Goal: Task Accomplishment & Management: Manage account settings

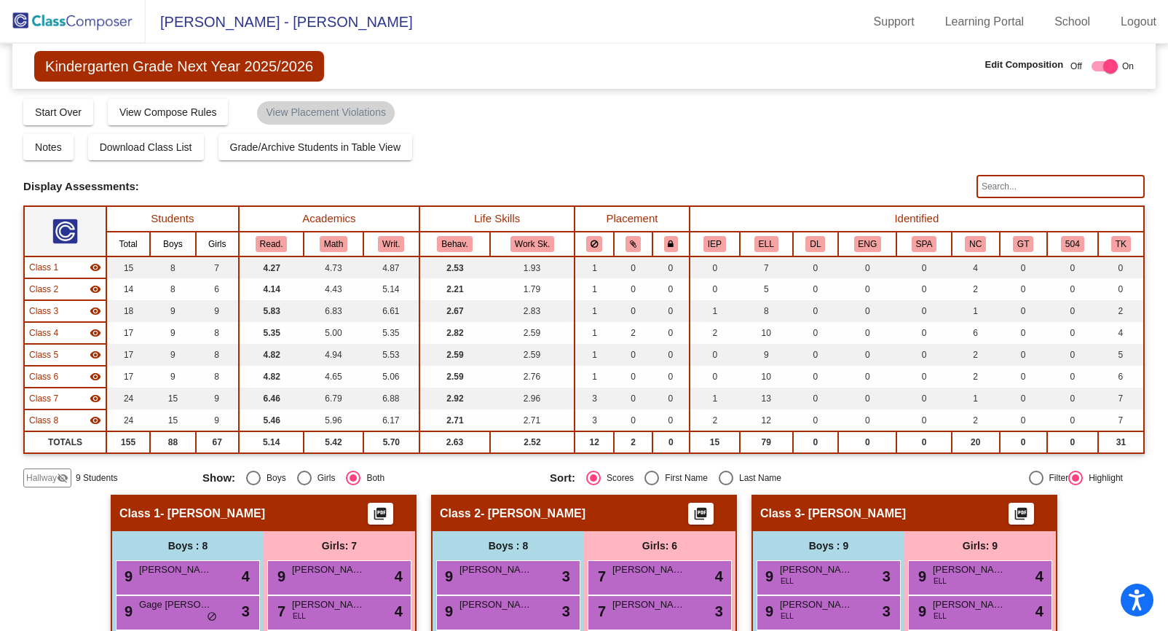
click at [43, 476] on span "Hallway" at bounding box center [41, 477] width 31 height 13
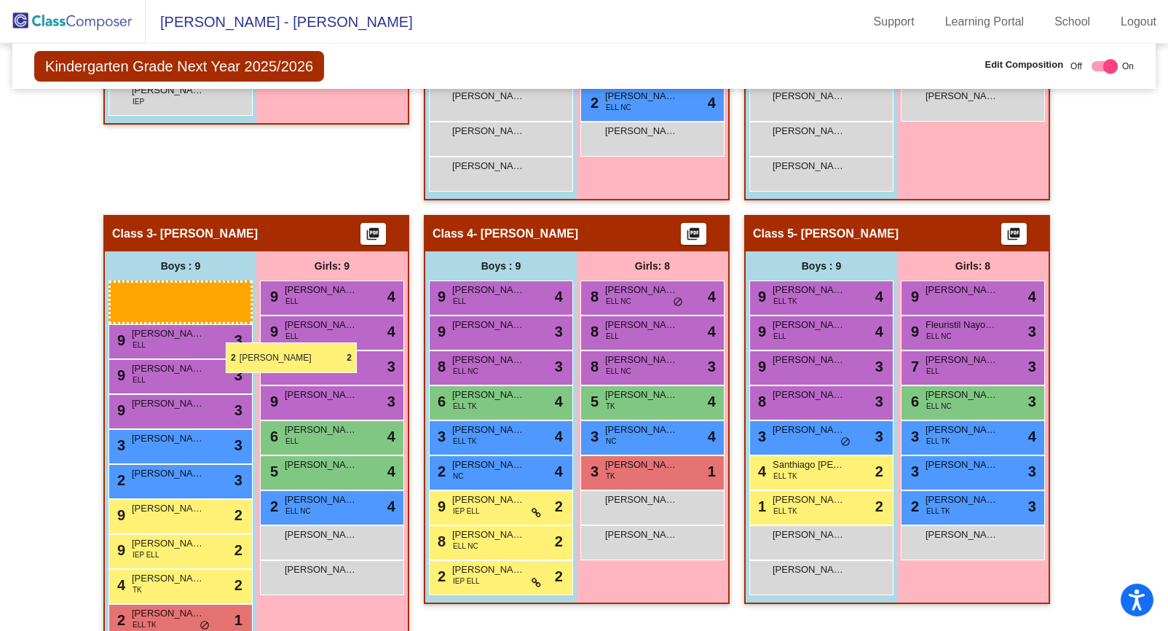
scroll to position [604, 0]
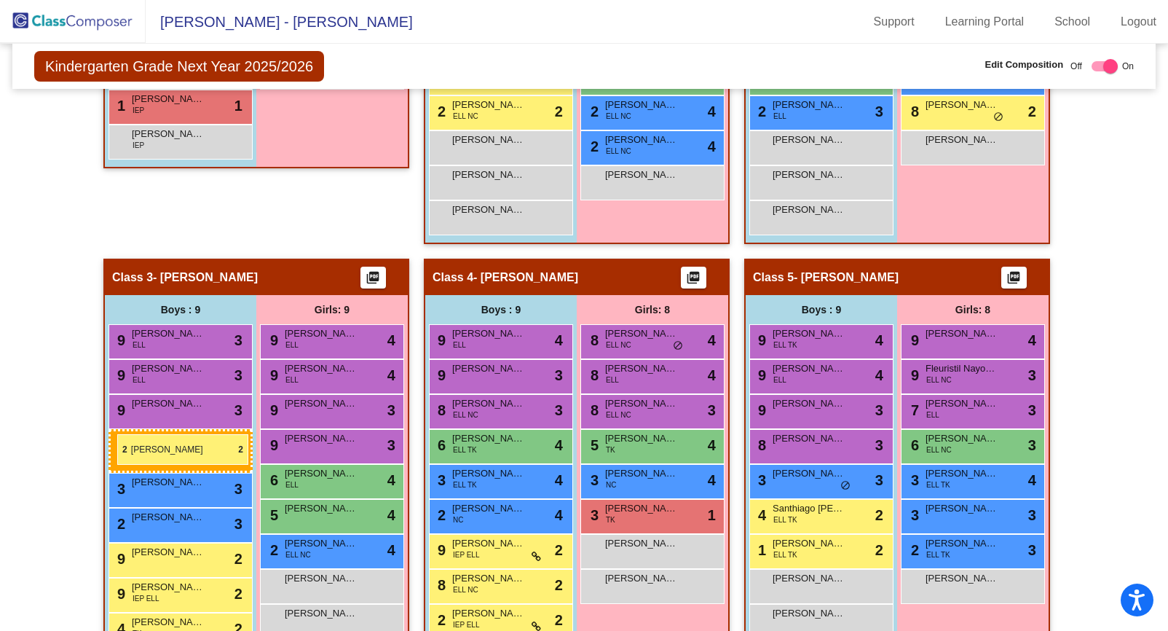
drag, startPoint x: 176, startPoint y: 195, endPoint x: 117, endPoint y: 434, distance: 246.1
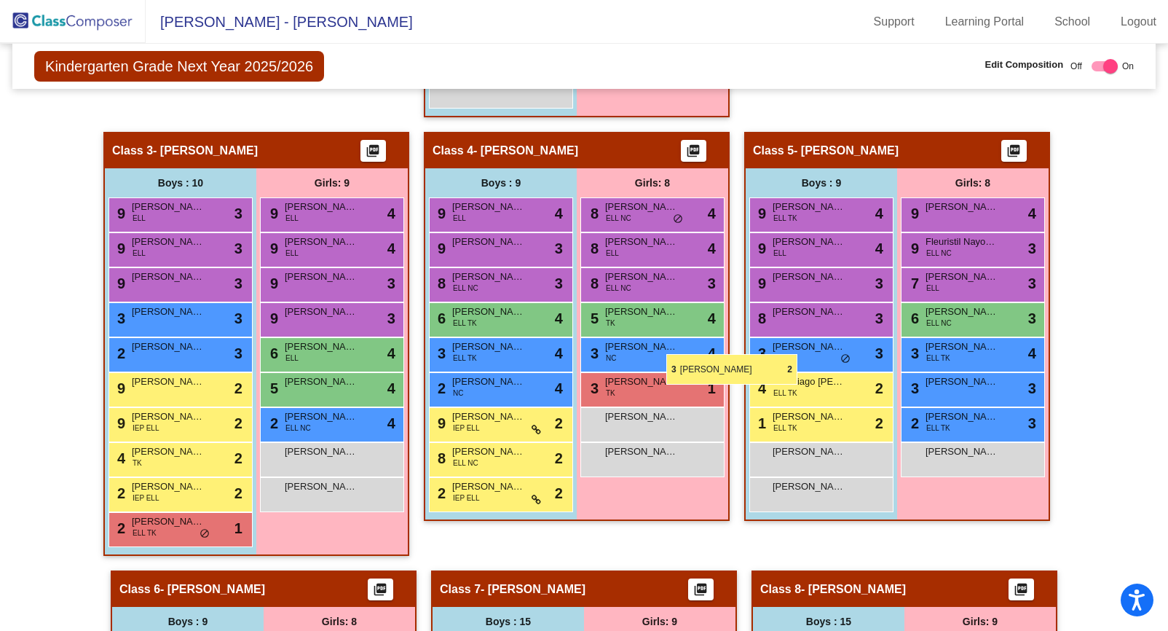
scroll to position [777, 0]
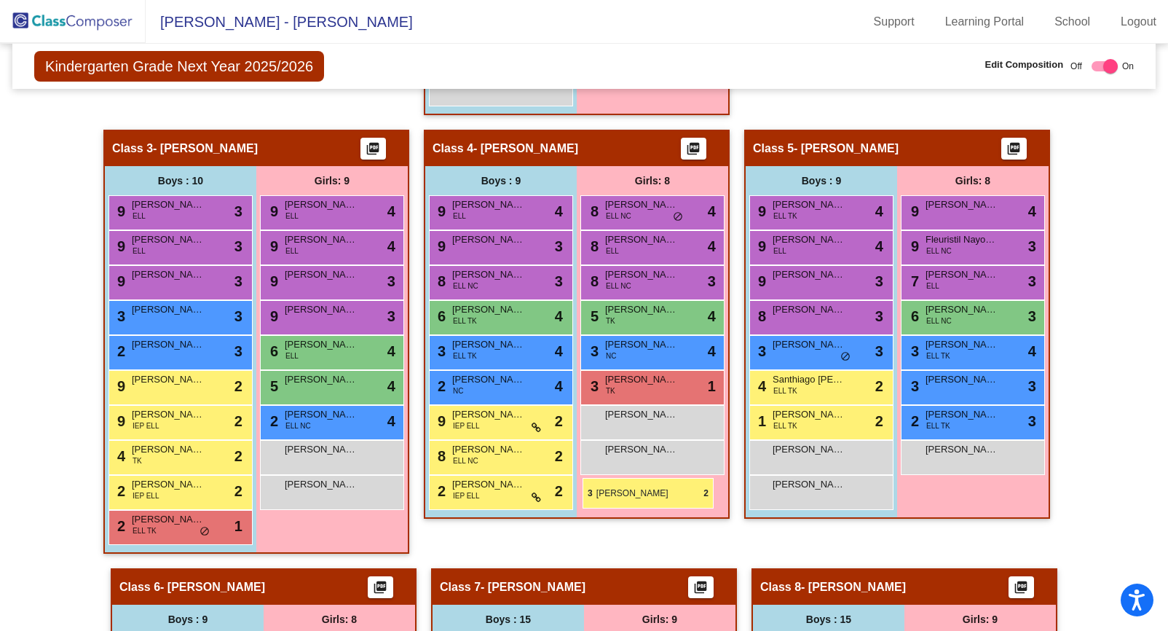
drag, startPoint x: 162, startPoint y: 168, endPoint x: 580, endPoint y: 481, distance: 521.8
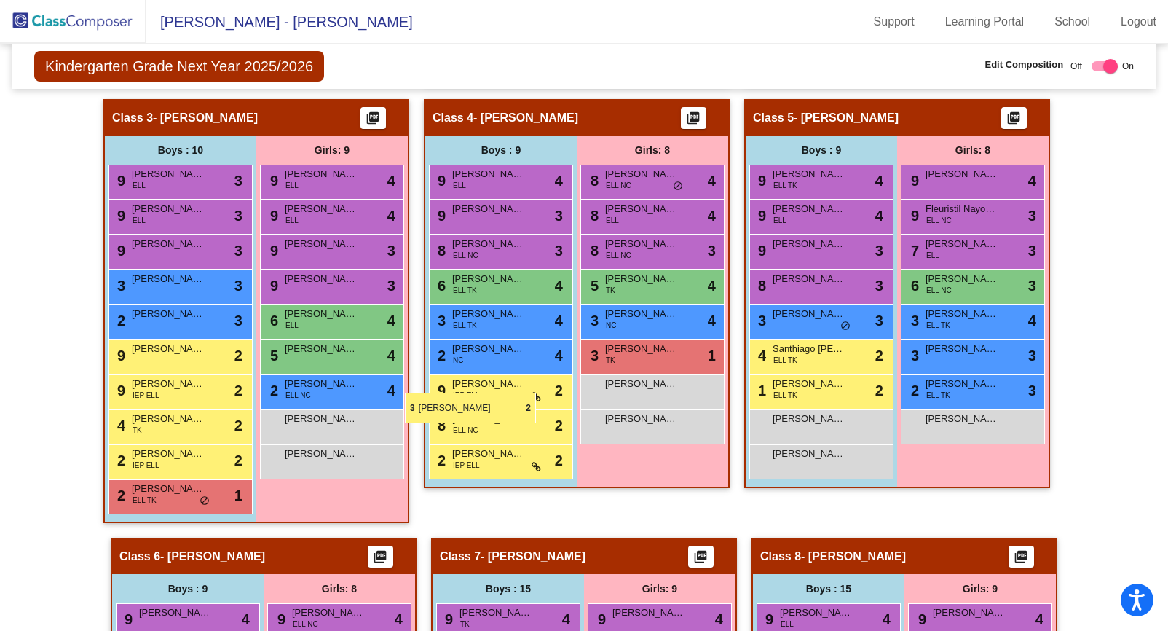
scroll to position [767, 0]
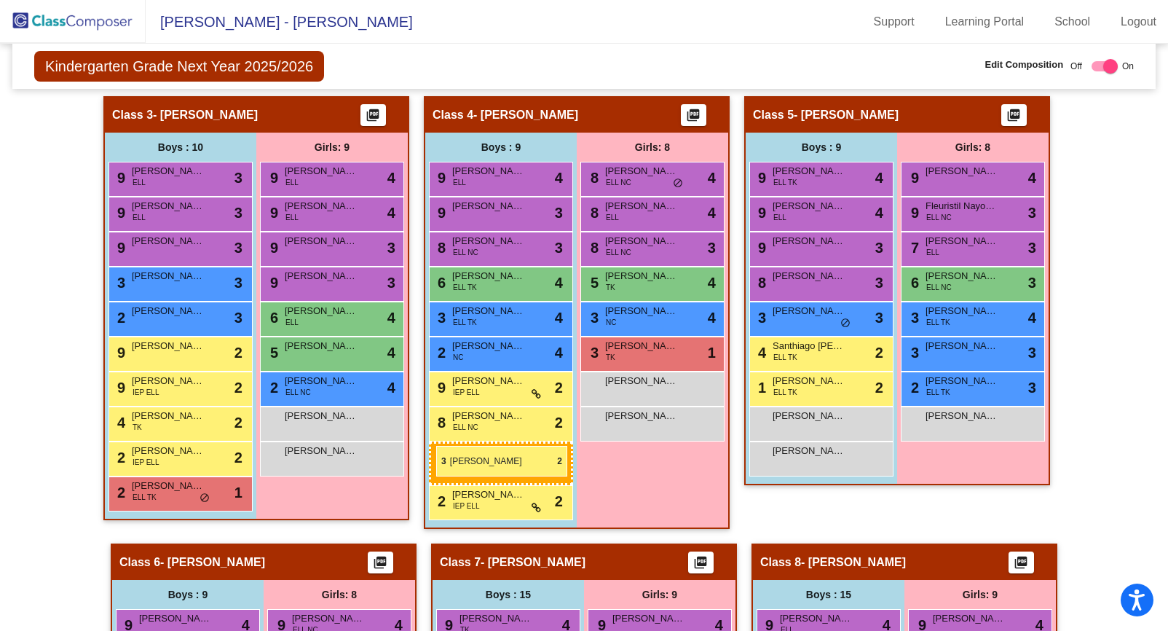
drag, startPoint x: 157, startPoint y: 218, endPoint x: 439, endPoint y: 448, distance: 363.4
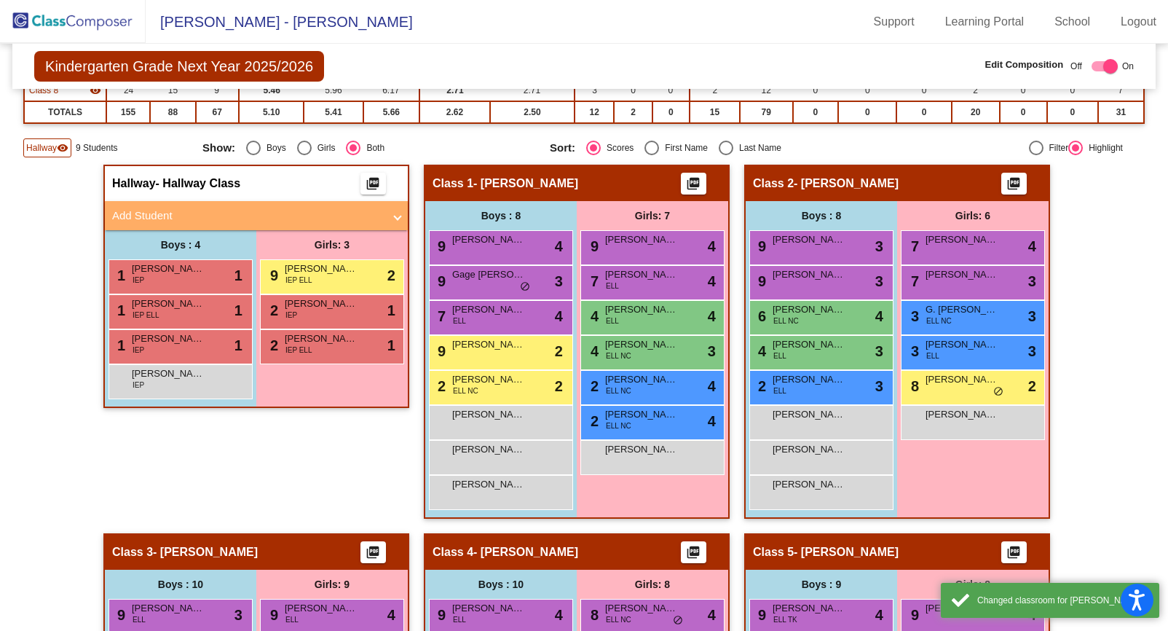
scroll to position [322, 0]
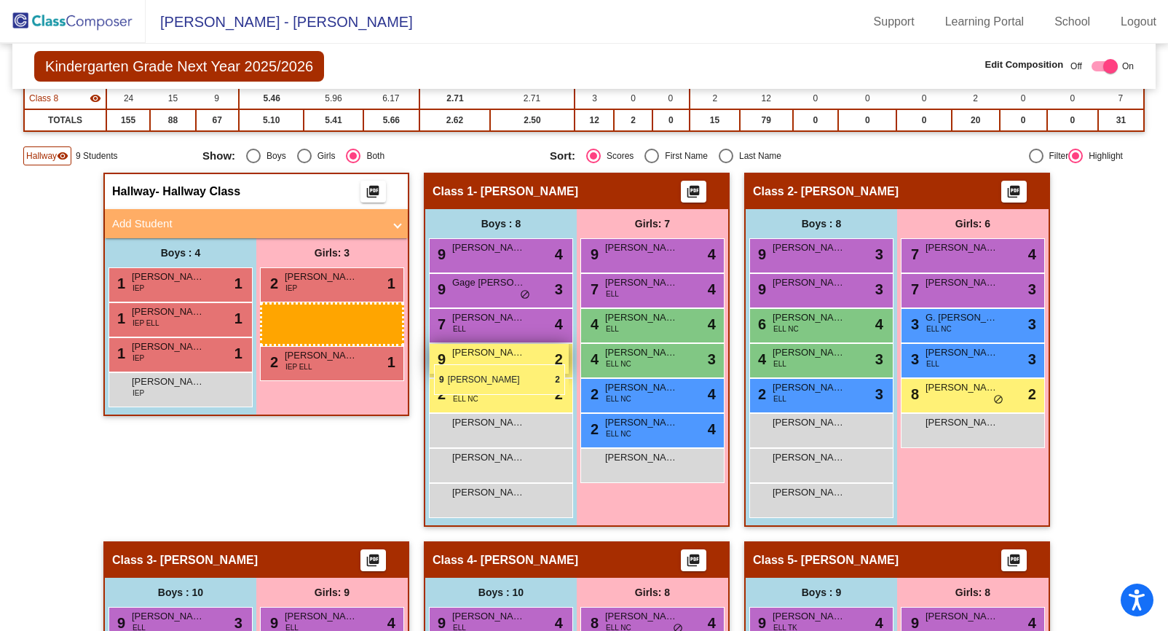
drag, startPoint x: 303, startPoint y: 279, endPoint x: 434, endPoint y: 364, distance: 156.4
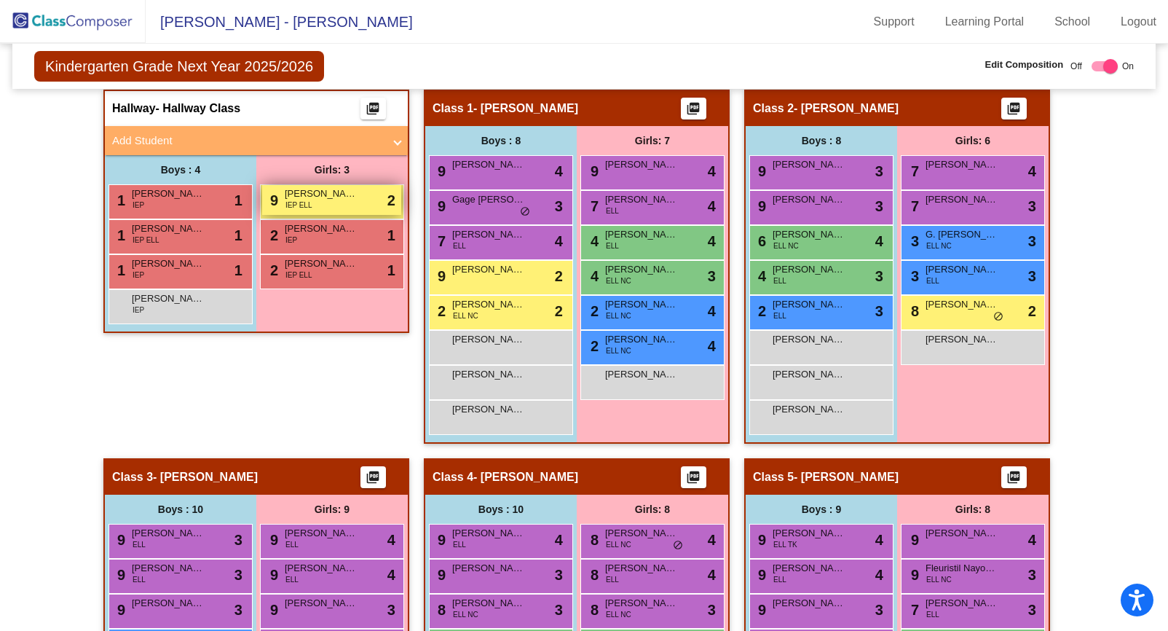
scroll to position [403, 0]
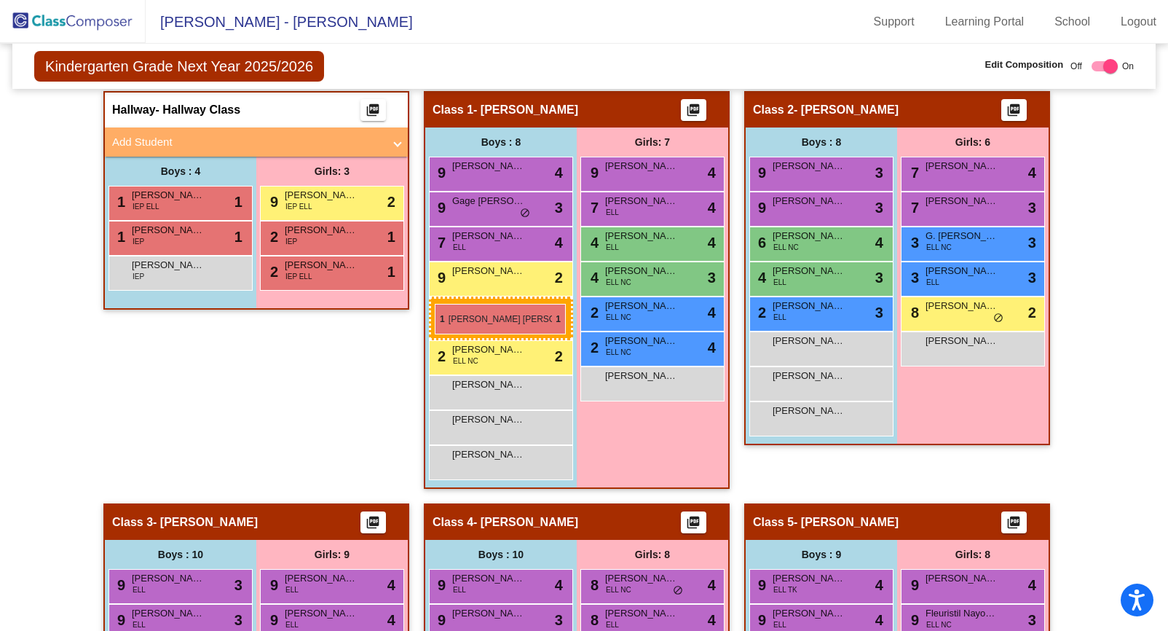
drag, startPoint x: 173, startPoint y: 201, endPoint x: 435, endPoint y: 304, distance: 281.6
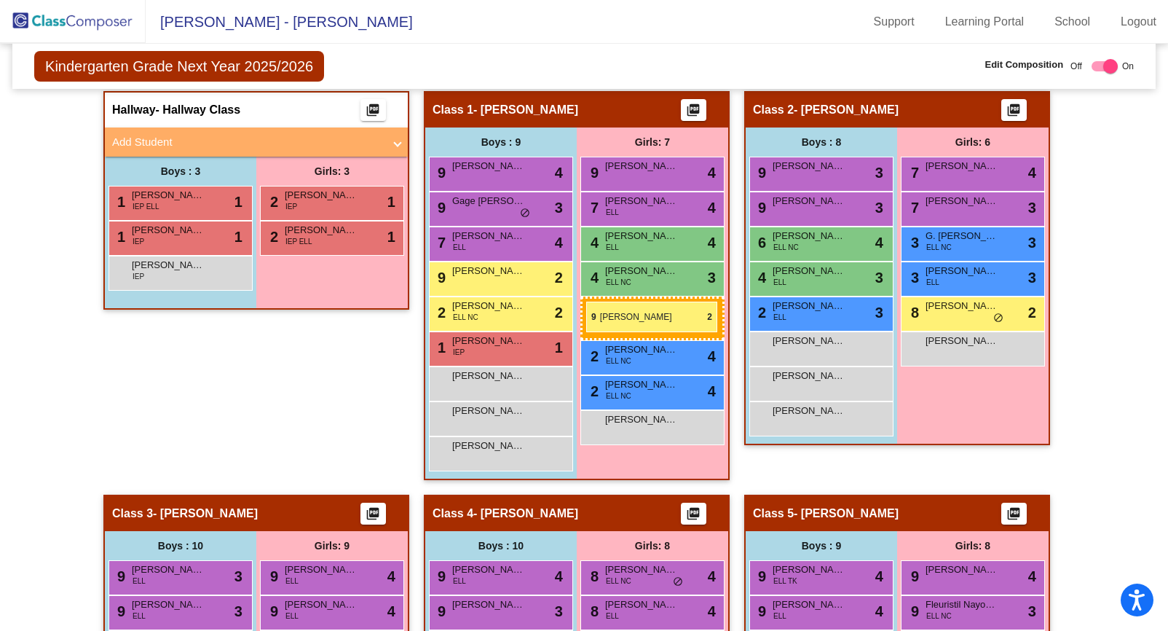
drag, startPoint x: 312, startPoint y: 203, endPoint x: 586, endPoint y: 302, distance: 291.6
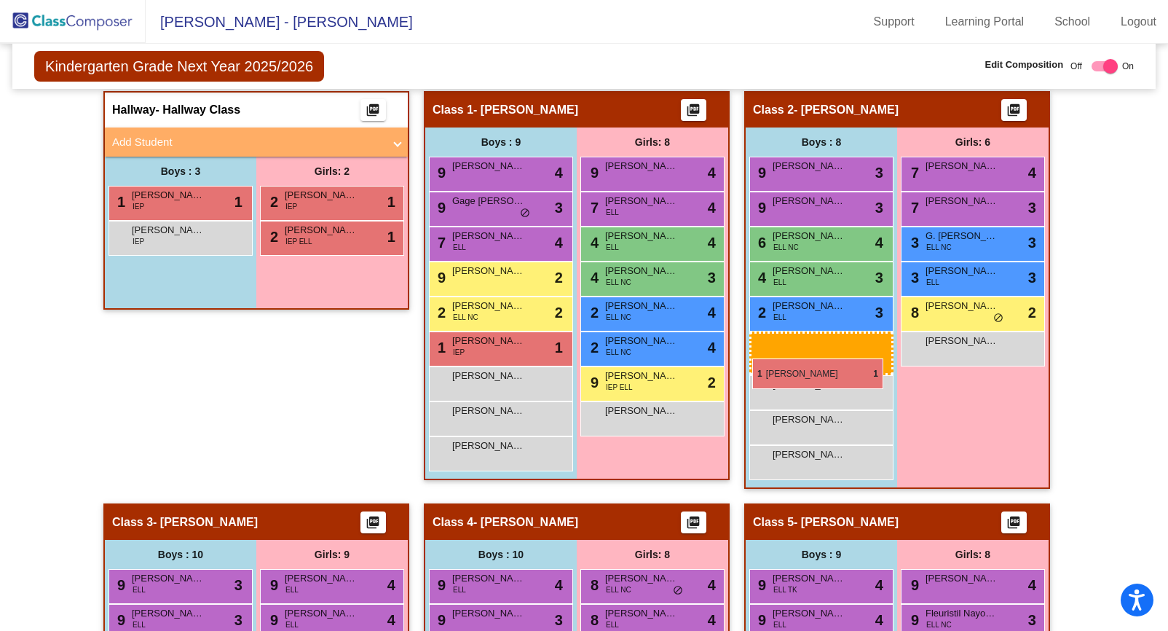
drag, startPoint x: 187, startPoint y: 204, endPoint x: 752, endPoint y: 358, distance: 585.9
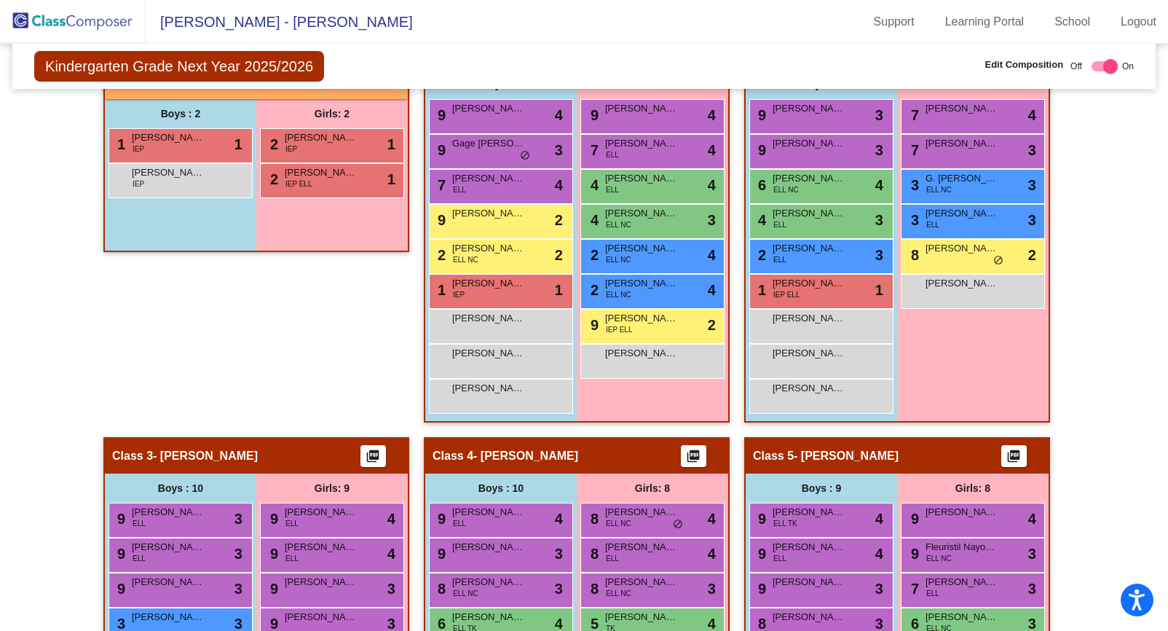
scroll to position [421, 0]
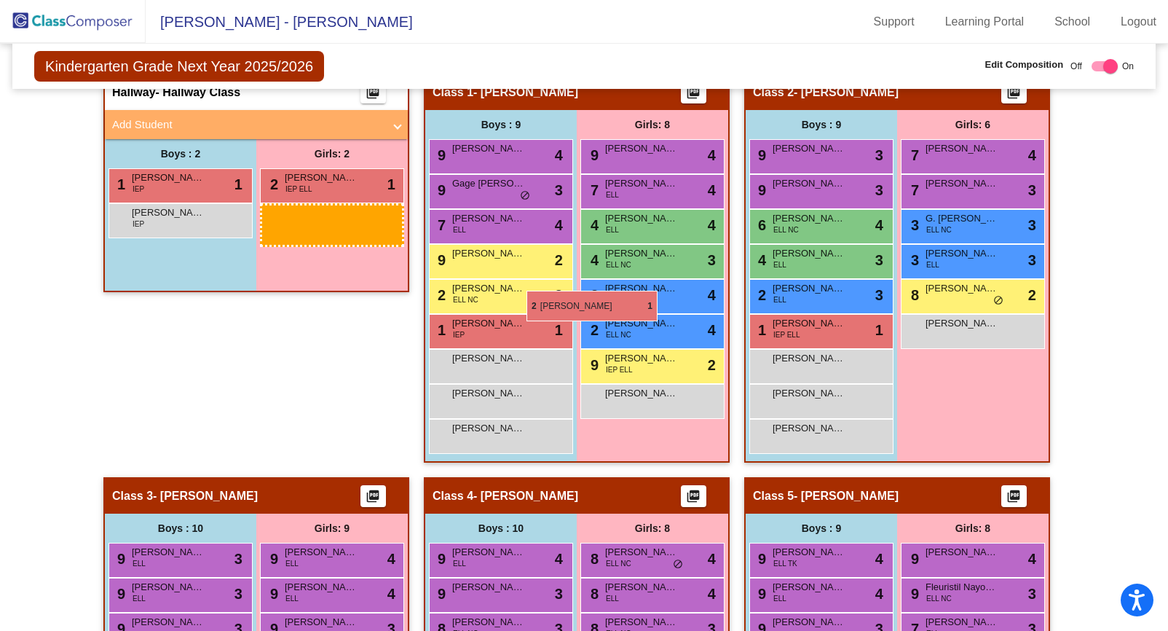
drag, startPoint x: 317, startPoint y: 181, endPoint x: 570, endPoint y: 326, distance: 291.7
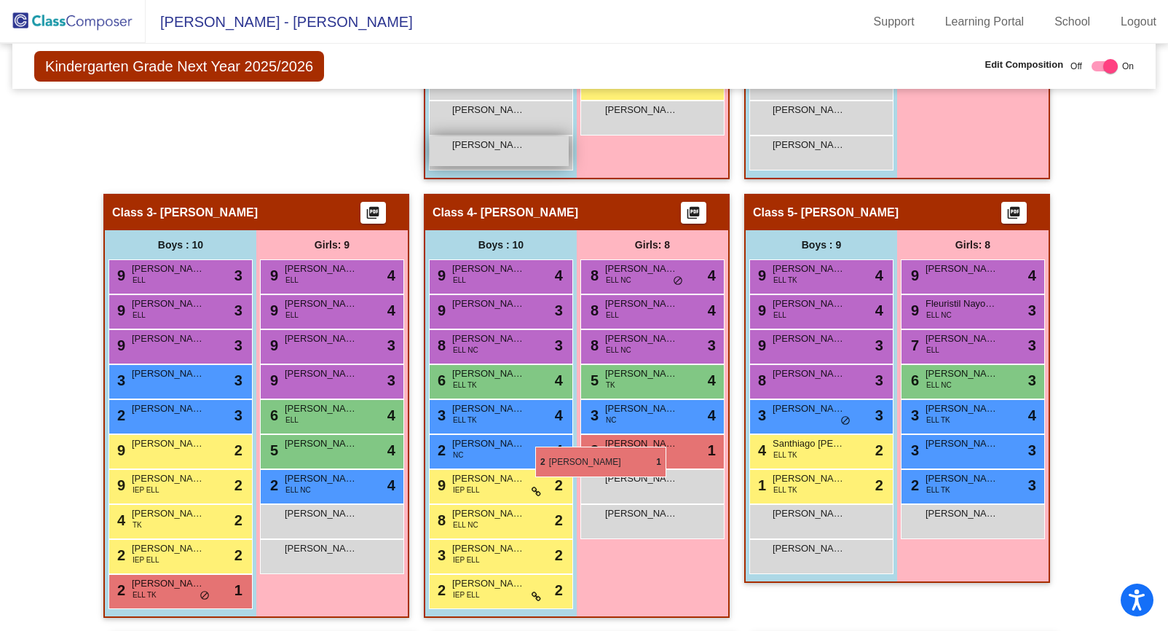
scroll to position [770, 0]
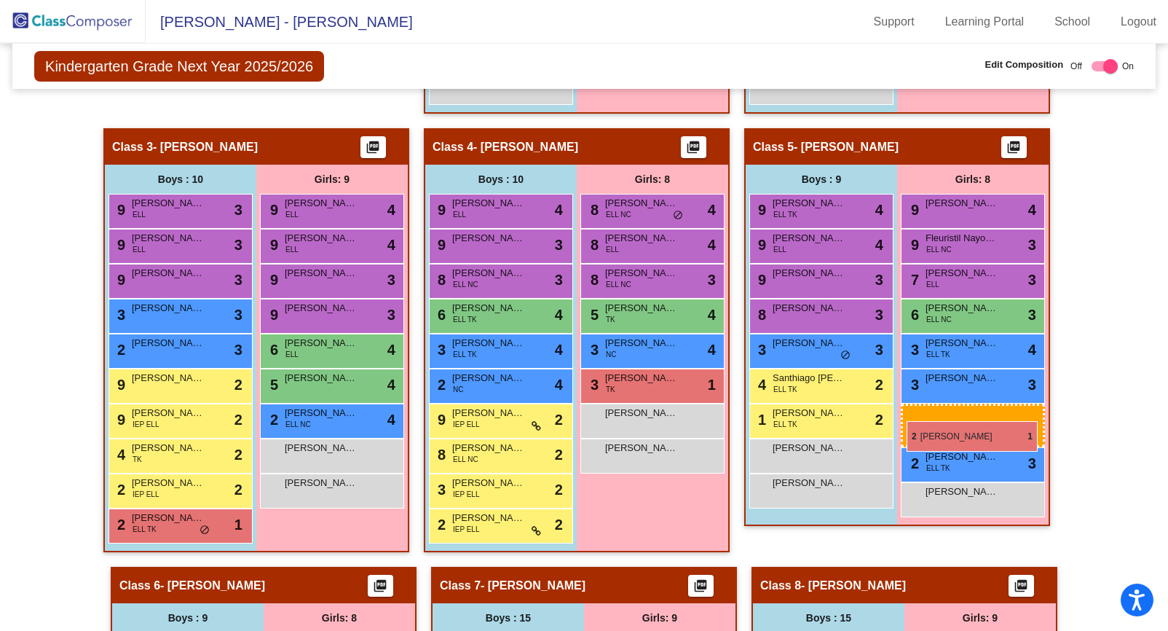
drag, startPoint x: 312, startPoint y: 187, endPoint x: 907, endPoint y: 421, distance: 639.3
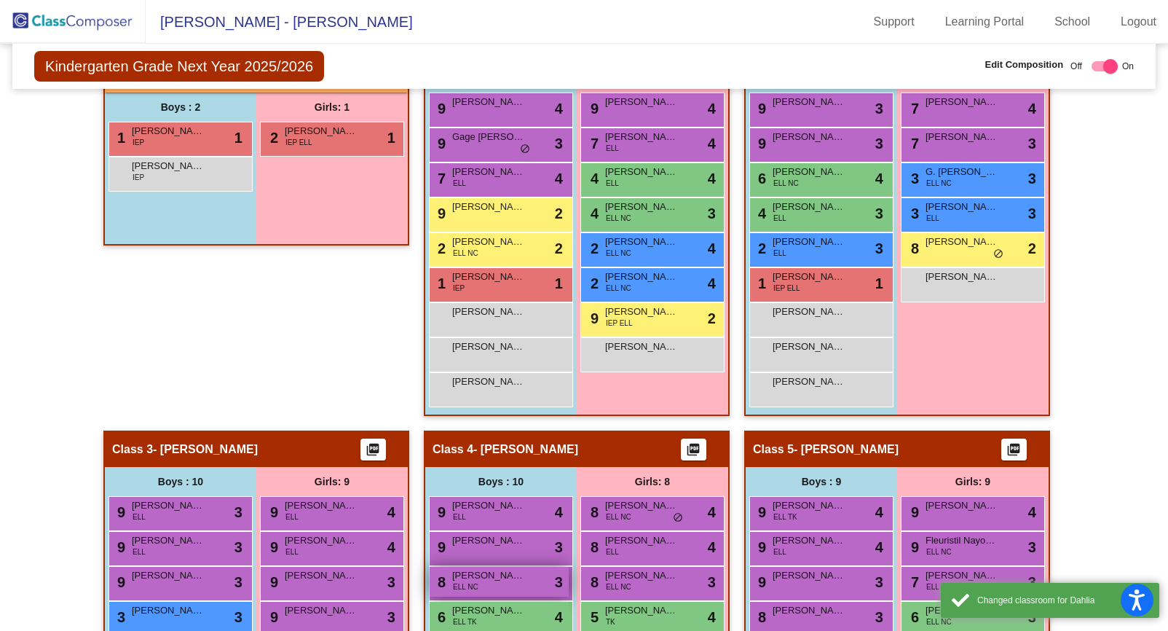
scroll to position [462, 0]
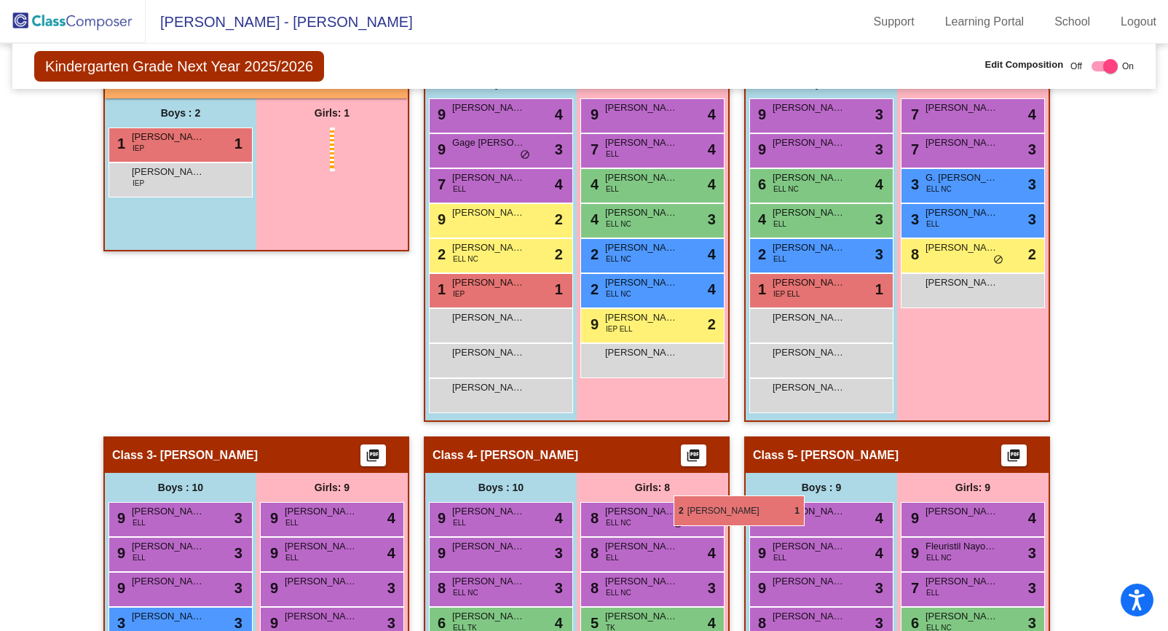
drag, startPoint x: 312, startPoint y: 148, endPoint x: 674, endPoint y: 495, distance: 501.2
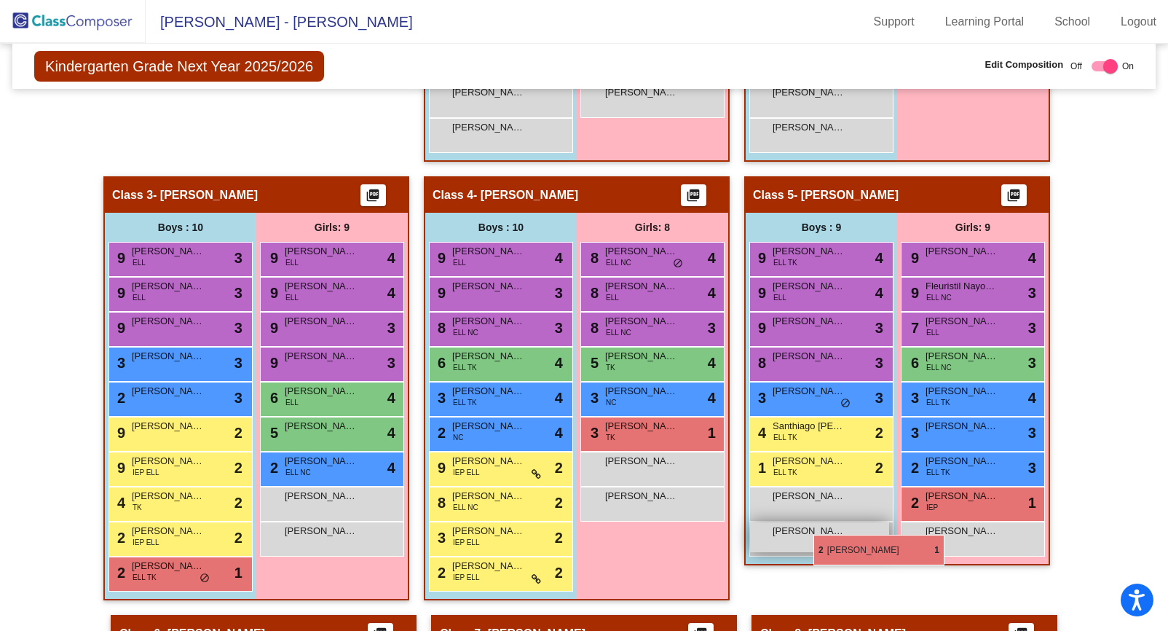
scroll to position [723, 0]
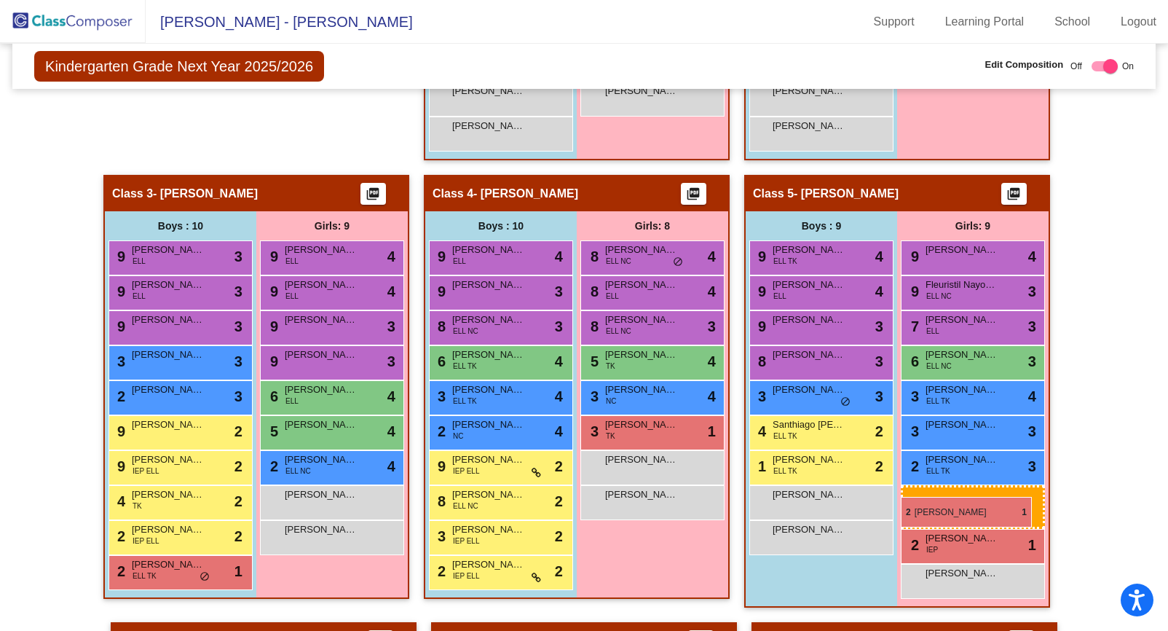
drag, startPoint x: 309, startPoint y: 143, endPoint x: 901, endPoint y: 497, distance: 689.5
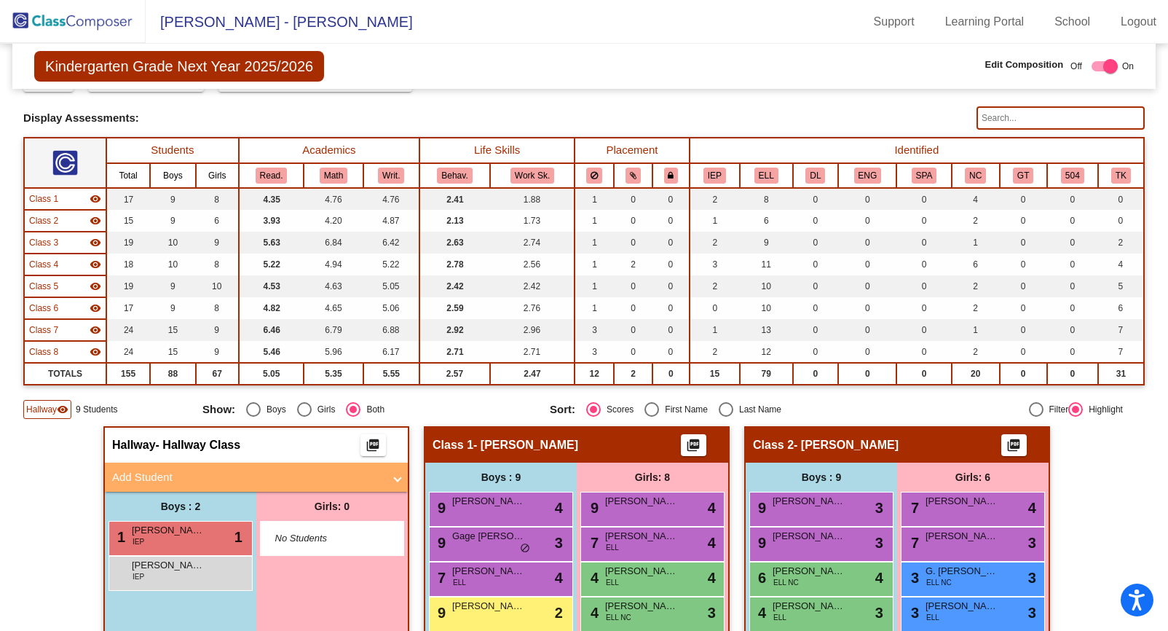
scroll to position [0, 0]
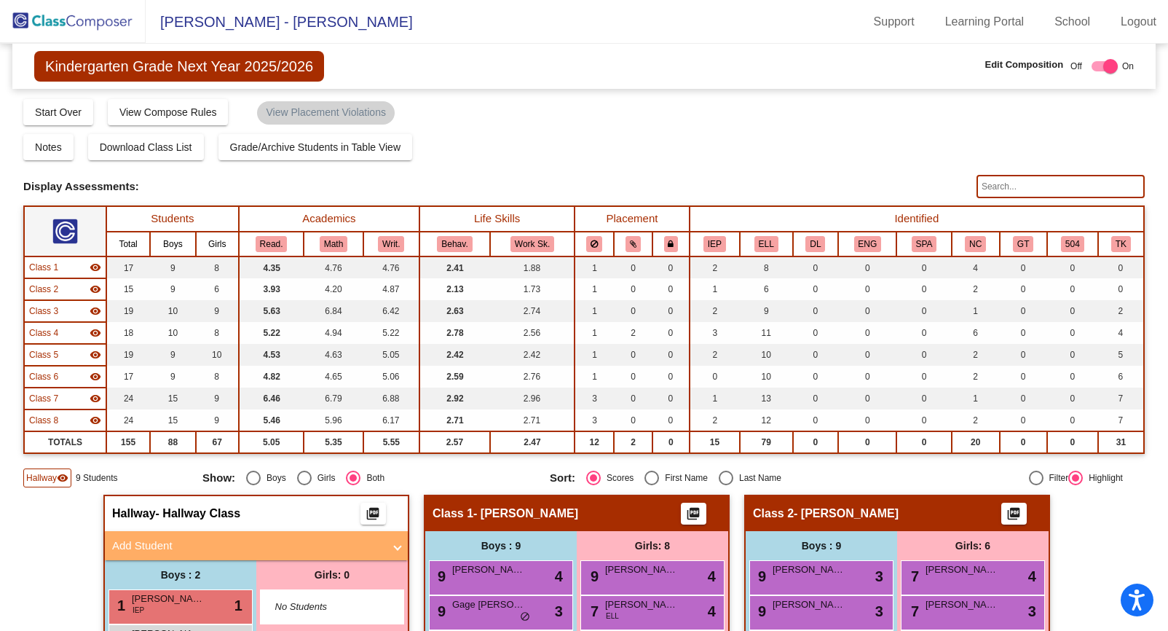
click at [145, 71] on span "Kindergarten Grade Next Year 2025/2026" at bounding box center [179, 66] width 290 height 31
click at [107, 21] on img at bounding box center [73, 21] width 146 height 43
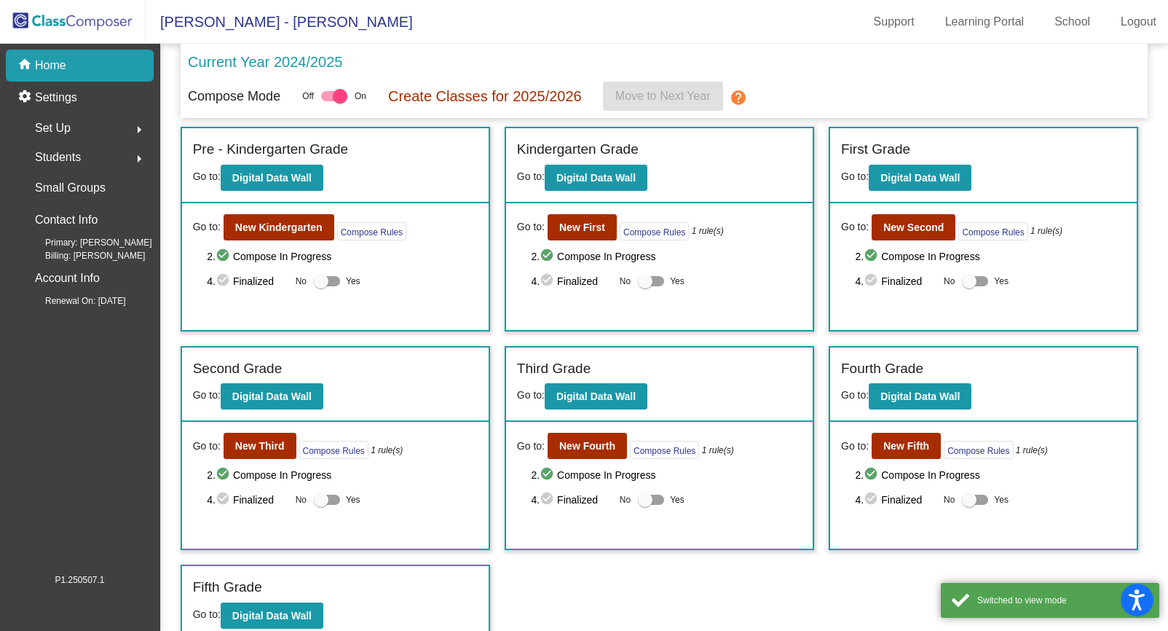
scroll to position [12, 0]
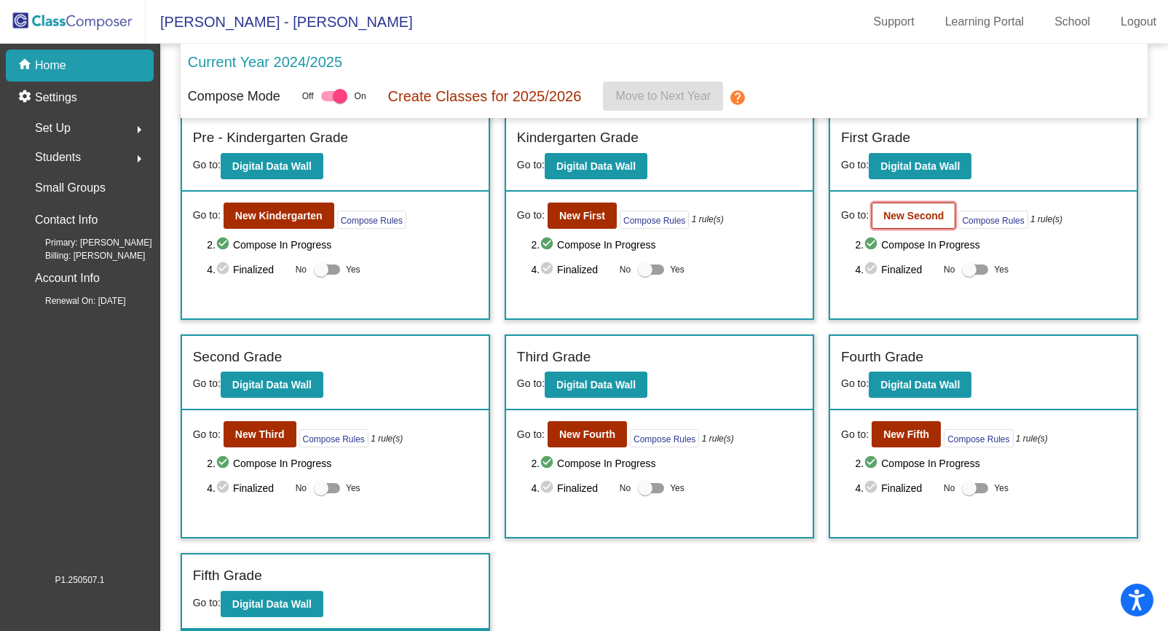
click at [905, 210] on b "New Second" at bounding box center [913, 216] width 60 height 12
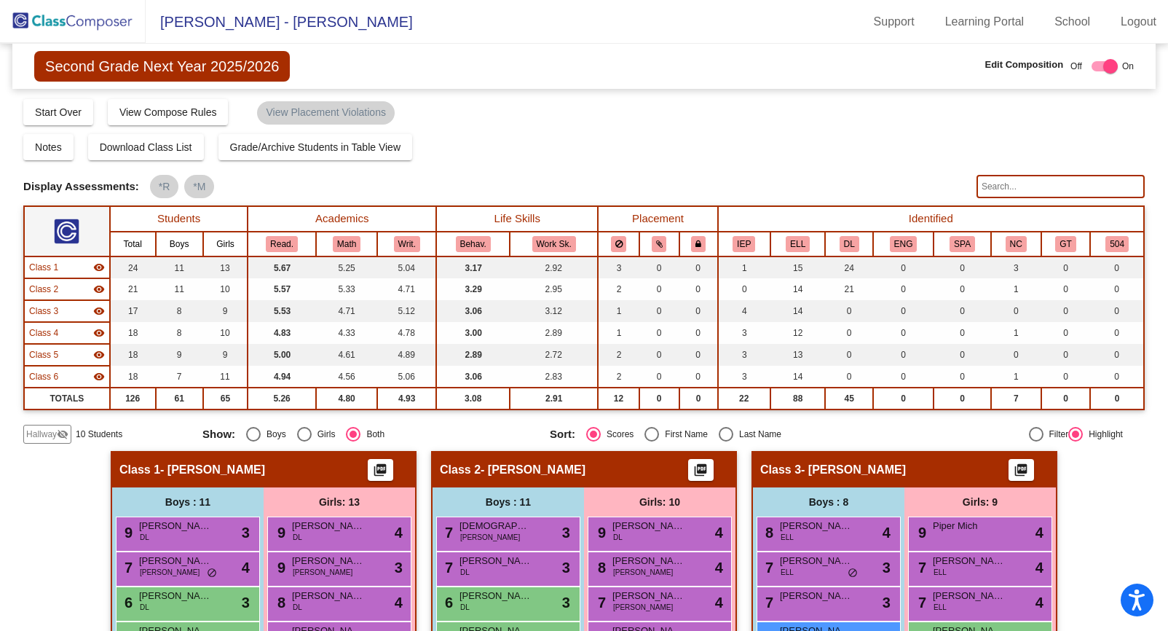
click at [82, 24] on img at bounding box center [73, 21] width 146 height 43
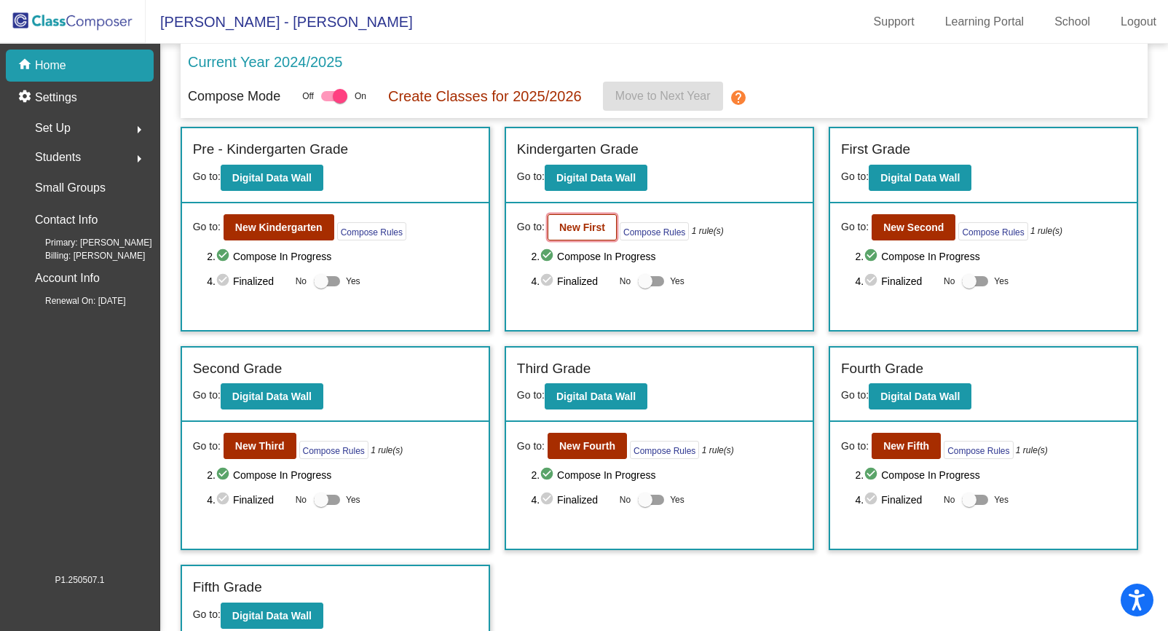
click at [583, 232] on b "New First" at bounding box center [582, 227] width 46 height 12
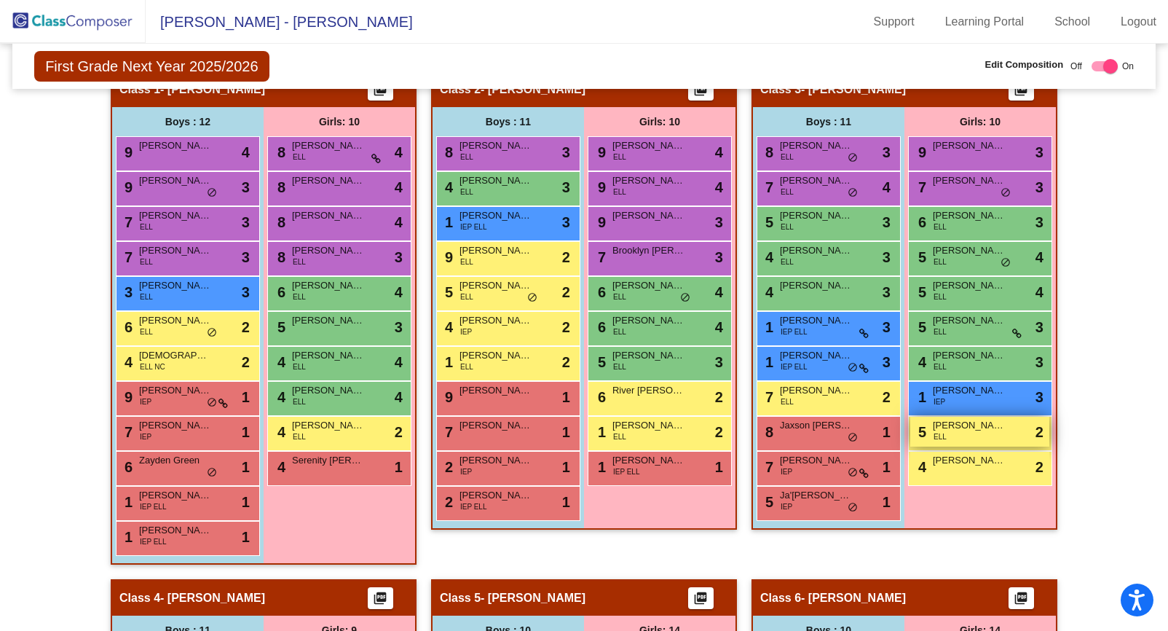
scroll to position [336, 0]
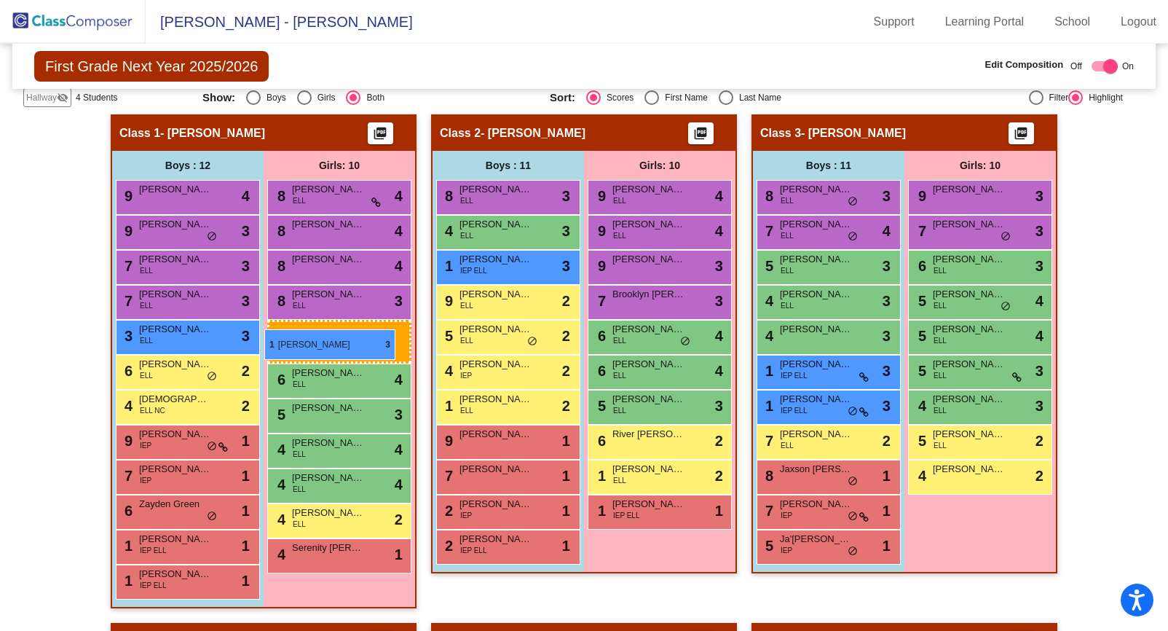
drag, startPoint x: 959, startPoint y: 449, endPoint x: 264, endPoint y: 329, distance: 705.1
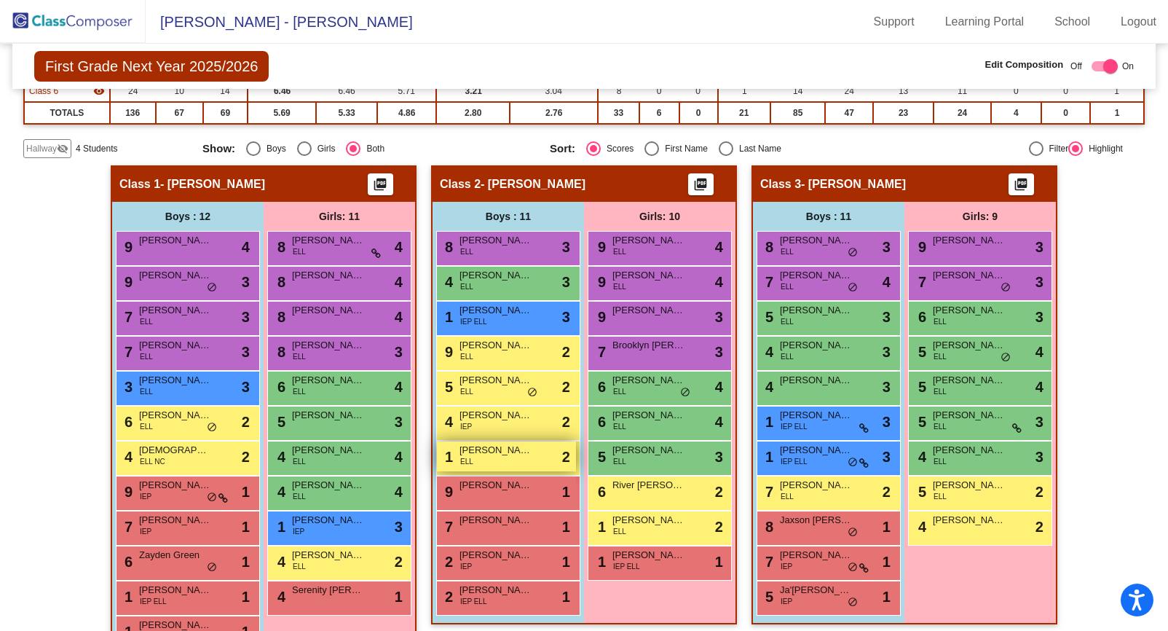
scroll to position [294, 0]
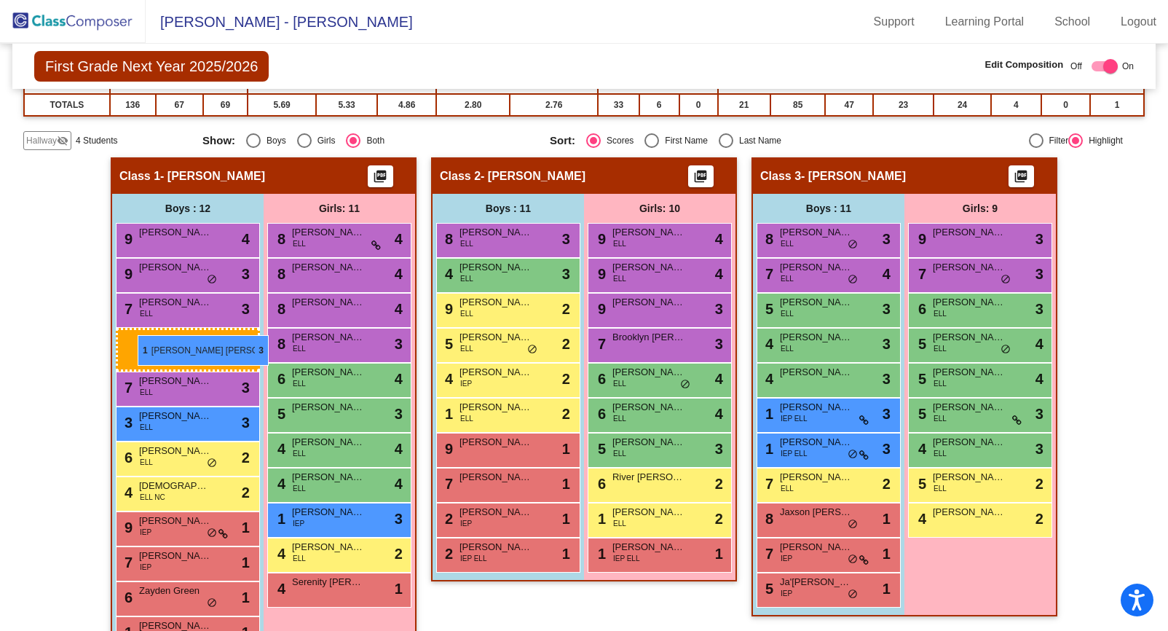
drag, startPoint x: 470, startPoint y: 312, endPoint x: 138, endPoint y: 334, distance: 333.6
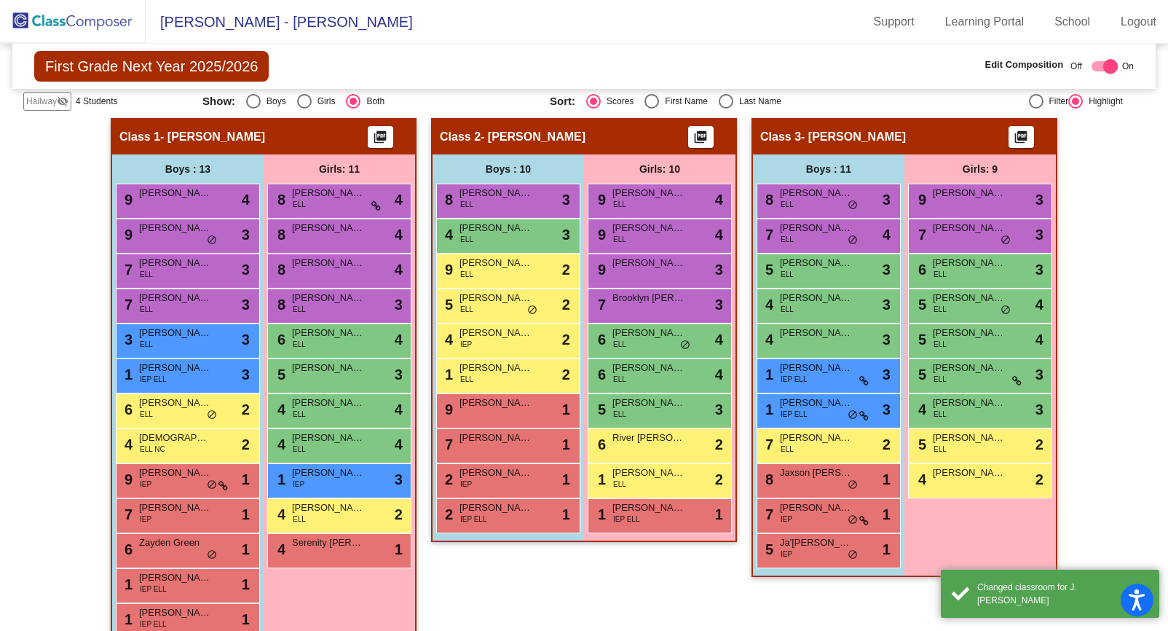
scroll to position [355, 0]
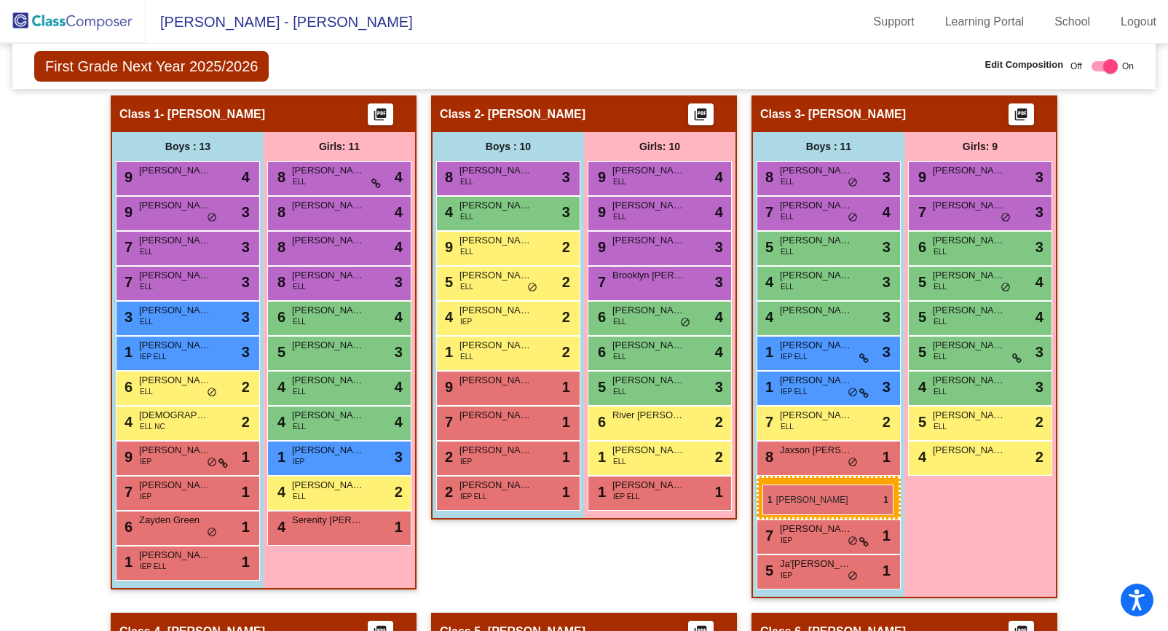
drag, startPoint x: 159, startPoint y: 564, endPoint x: 763, endPoint y: 484, distance: 608.3
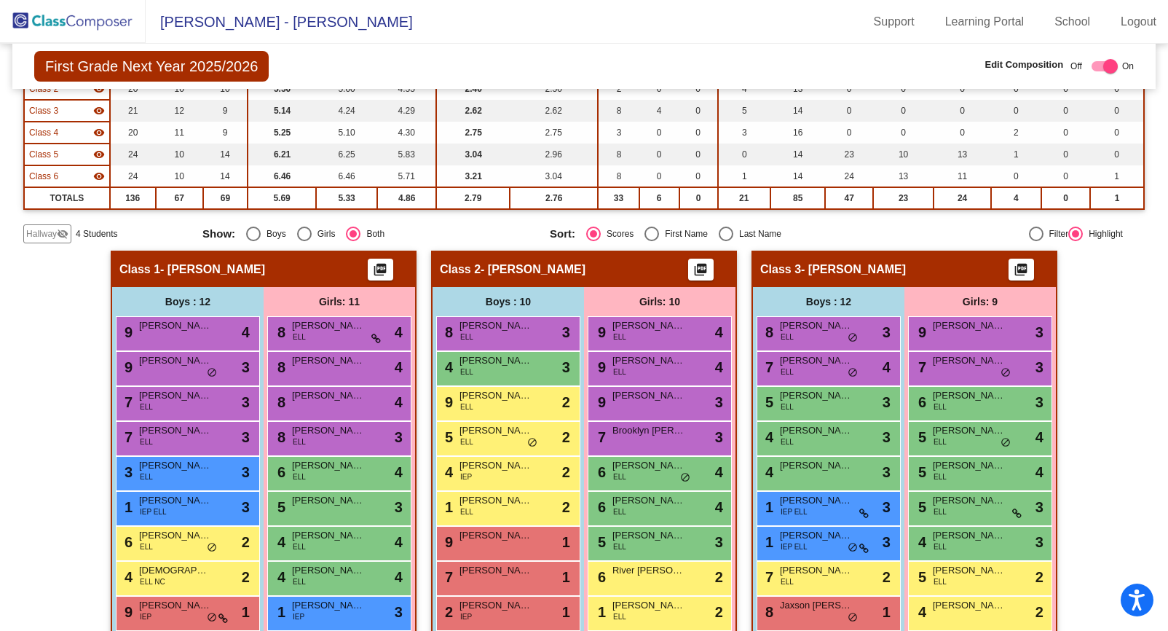
scroll to position [29, 0]
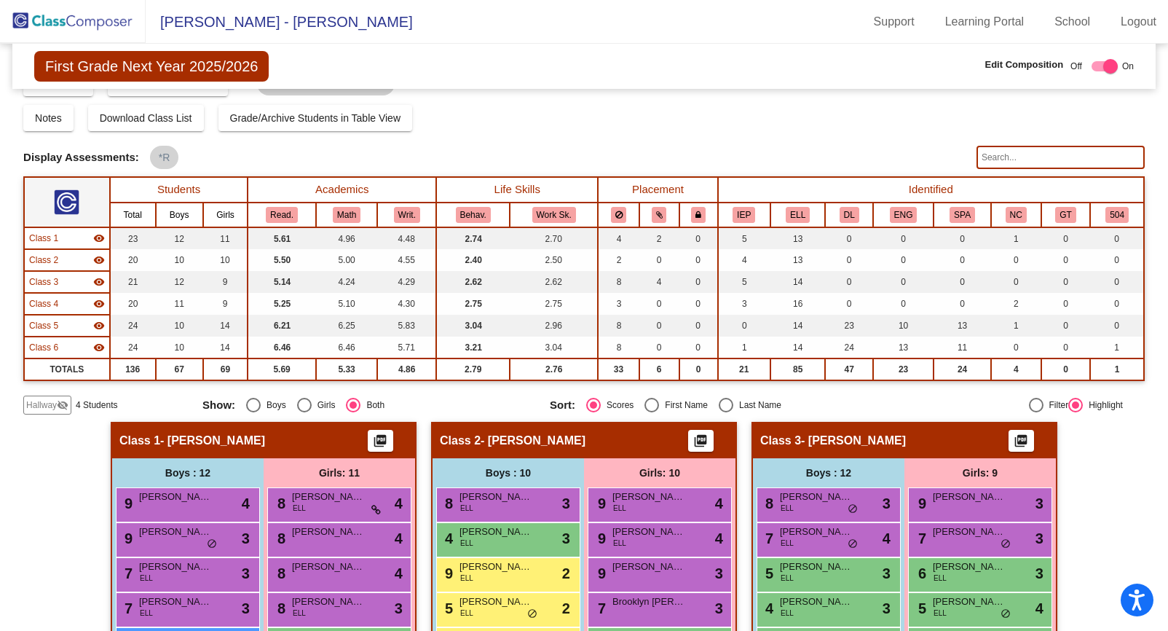
click at [46, 401] on span "Hallway" at bounding box center [41, 404] width 31 height 13
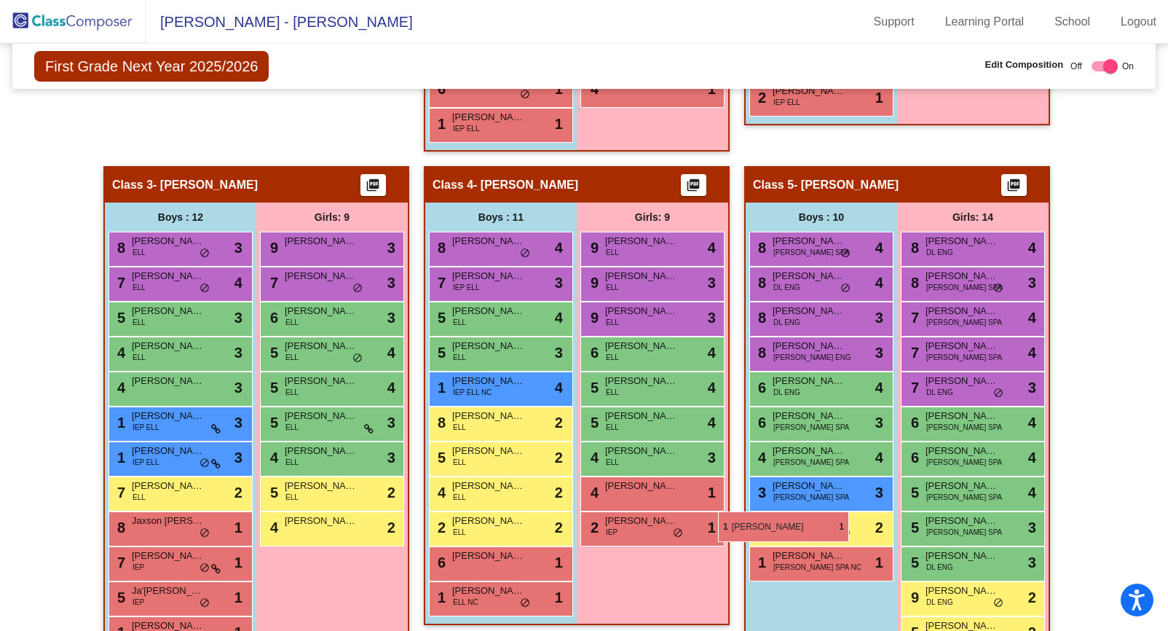
scroll to position [794, 0]
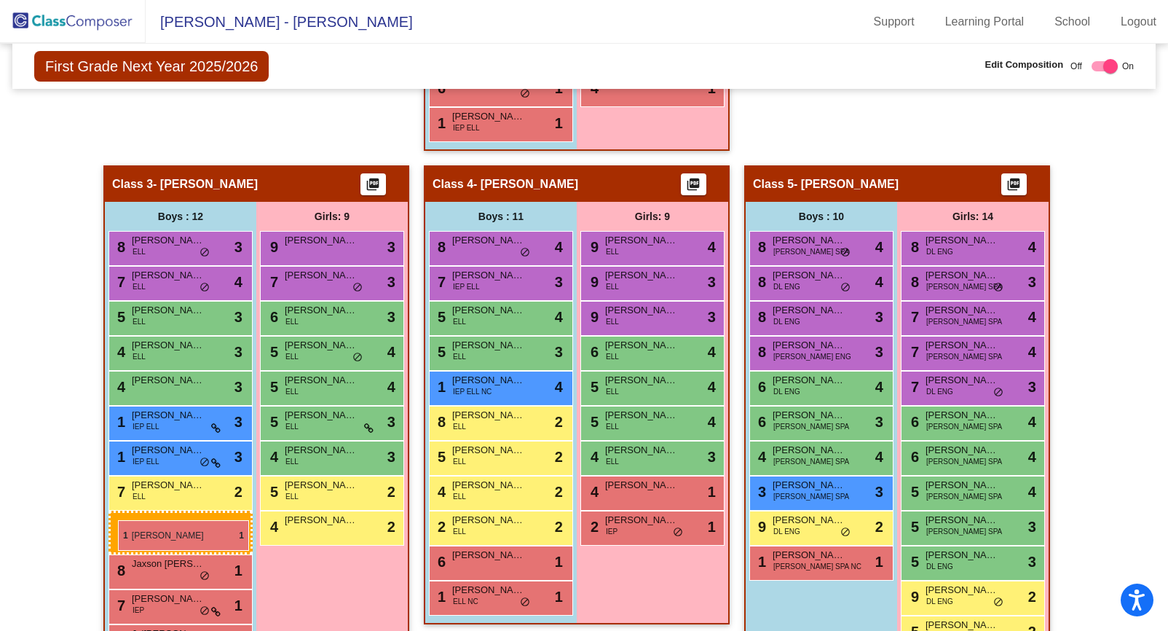
drag, startPoint x: 159, startPoint y: 197, endPoint x: 118, endPoint y: 520, distance: 325.3
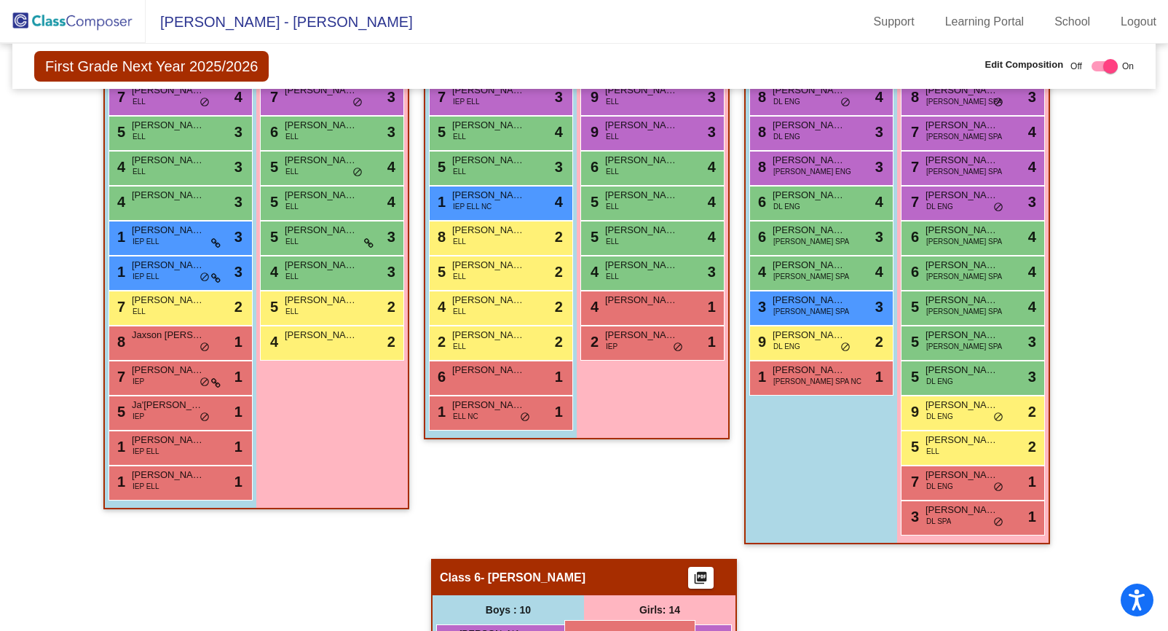
scroll to position [999, 0]
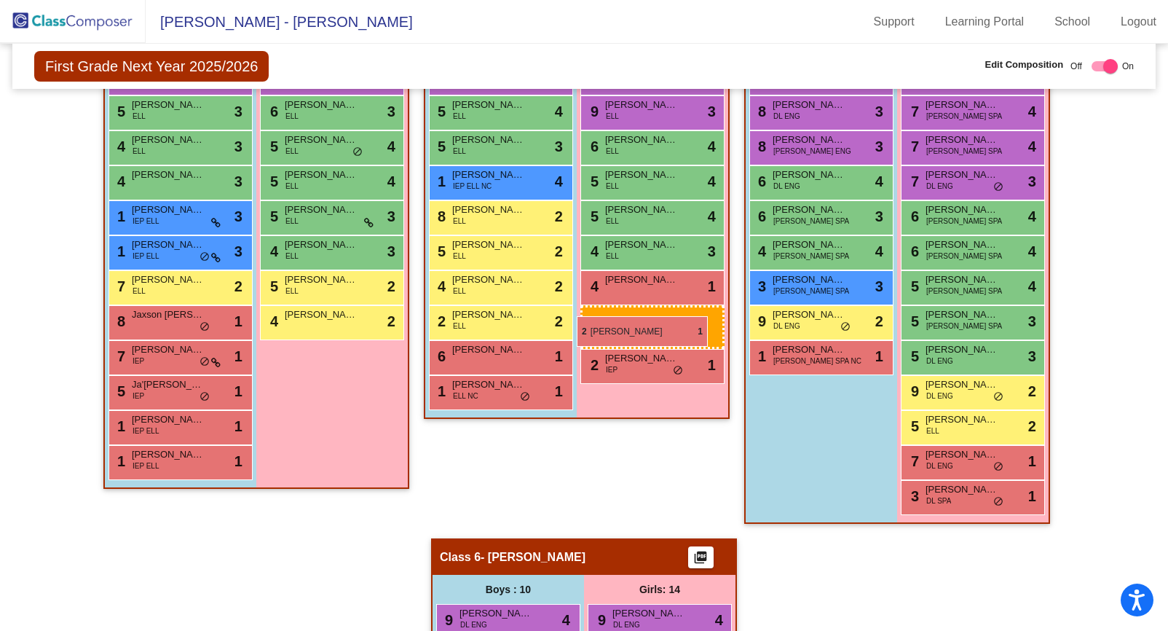
drag, startPoint x: 311, startPoint y: 272, endPoint x: 577, endPoint y: 315, distance: 269.4
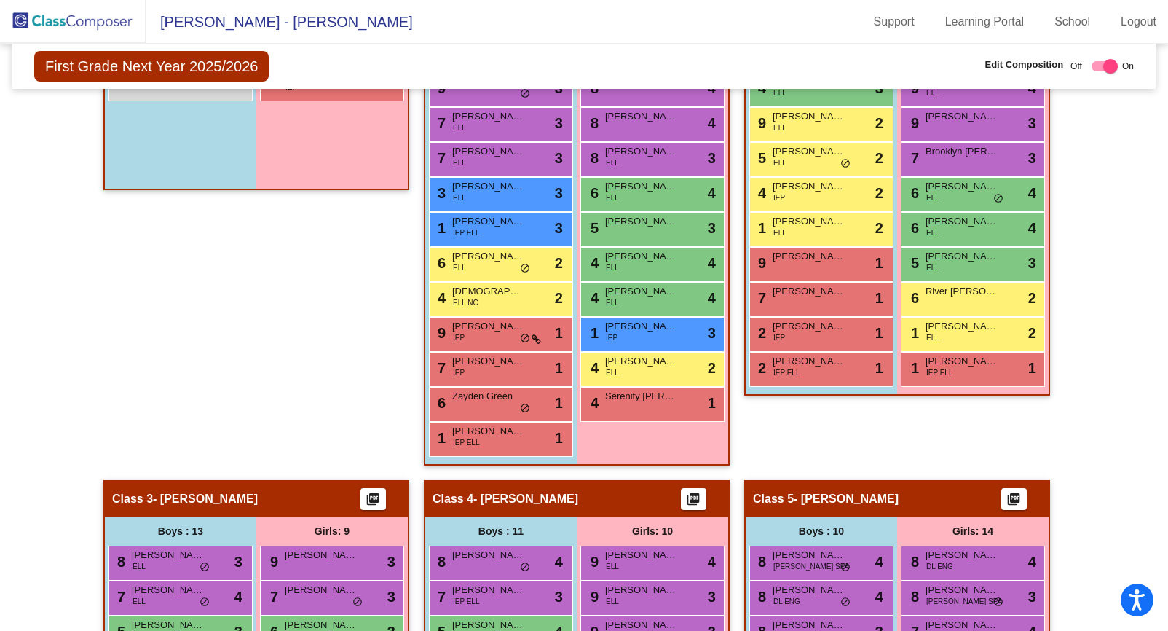
scroll to position [483, 0]
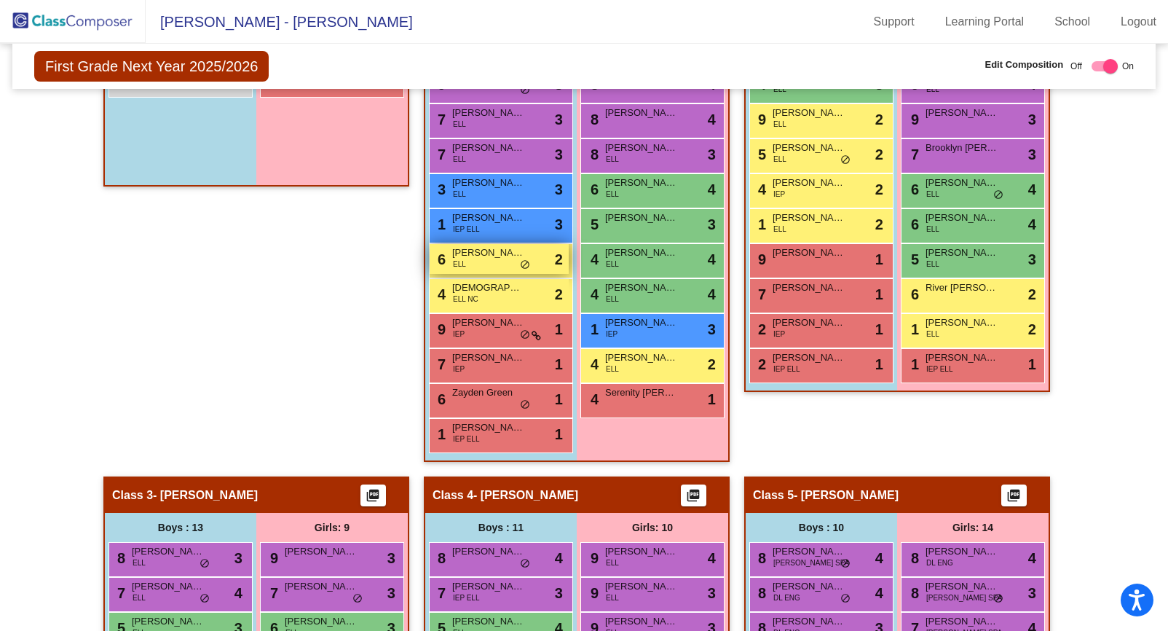
click at [484, 259] on div "6 [PERSON_NAME] ELL lock do_not_disturb_alt 2" at bounding box center [499, 259] width 139 height 30
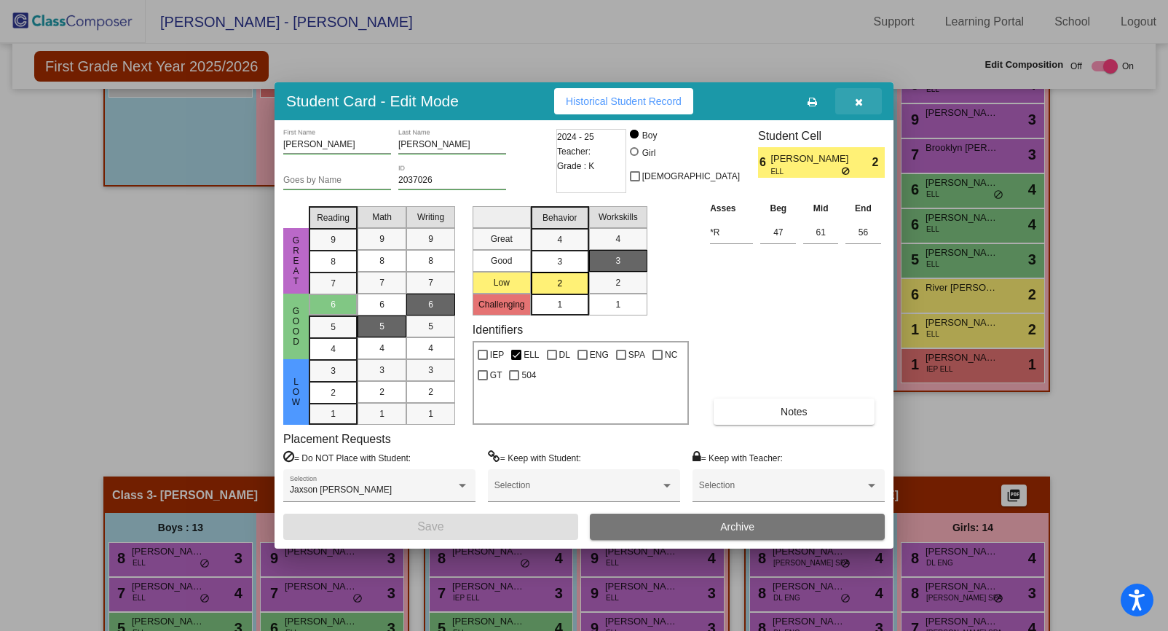
click at [856, 96] on span "button" at bounding box center [859, 101] width 8 height 12
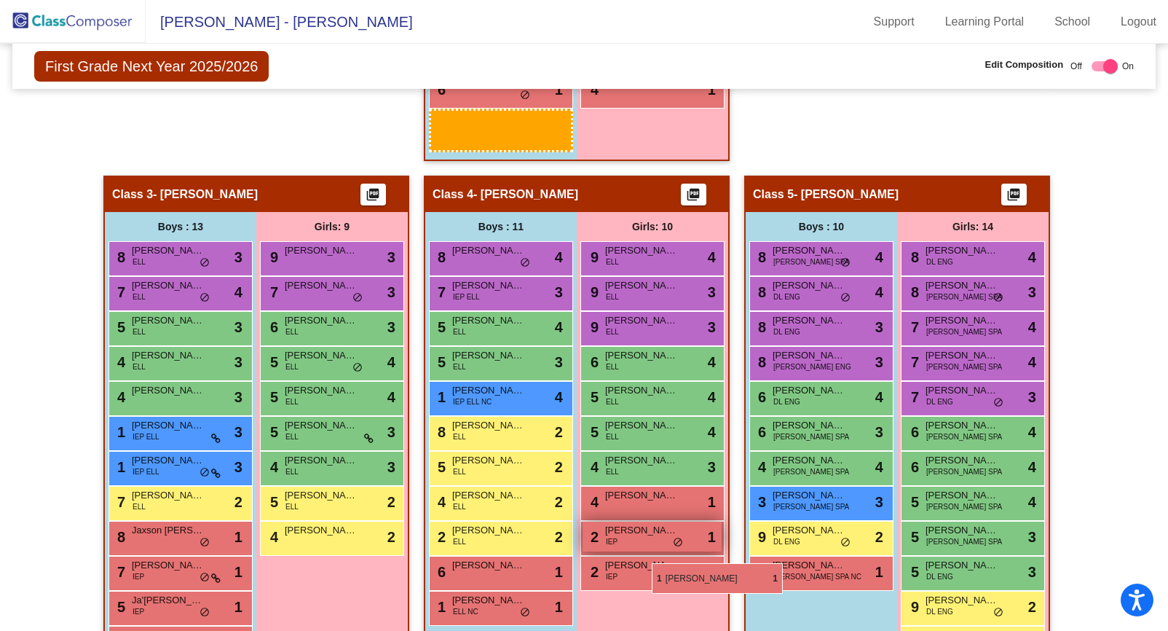
scroll to position [795, 0]
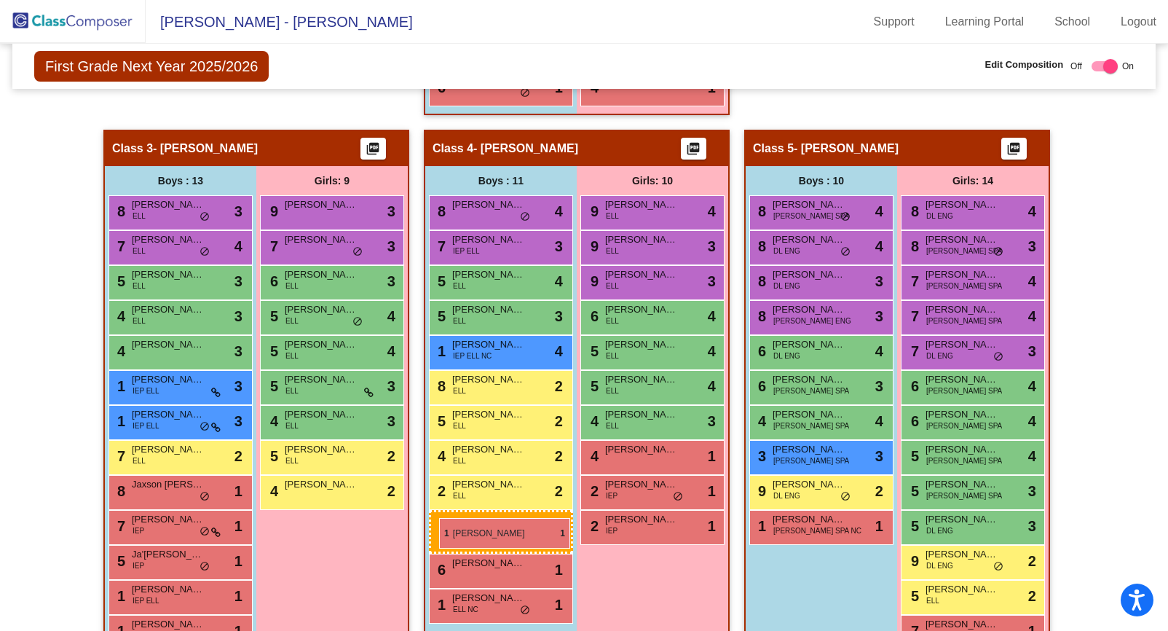
drag, startPoint x: 476, startPoint y: 513, endPoint x: 439, endPoint y: 518, distance: 37.5
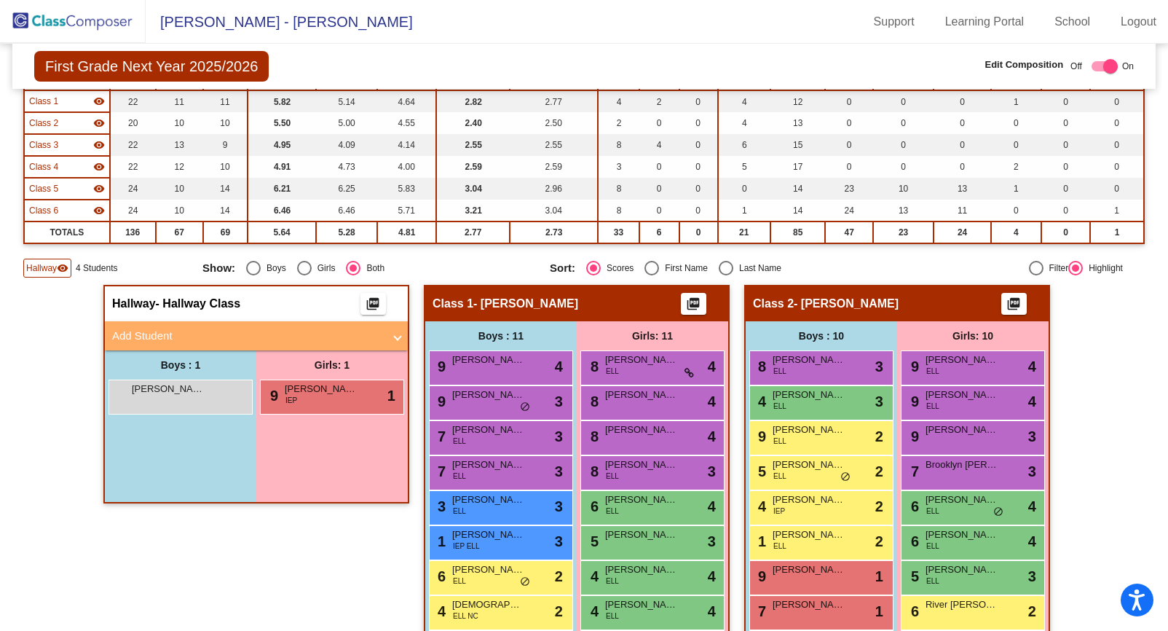
scroll to position [168, 0]
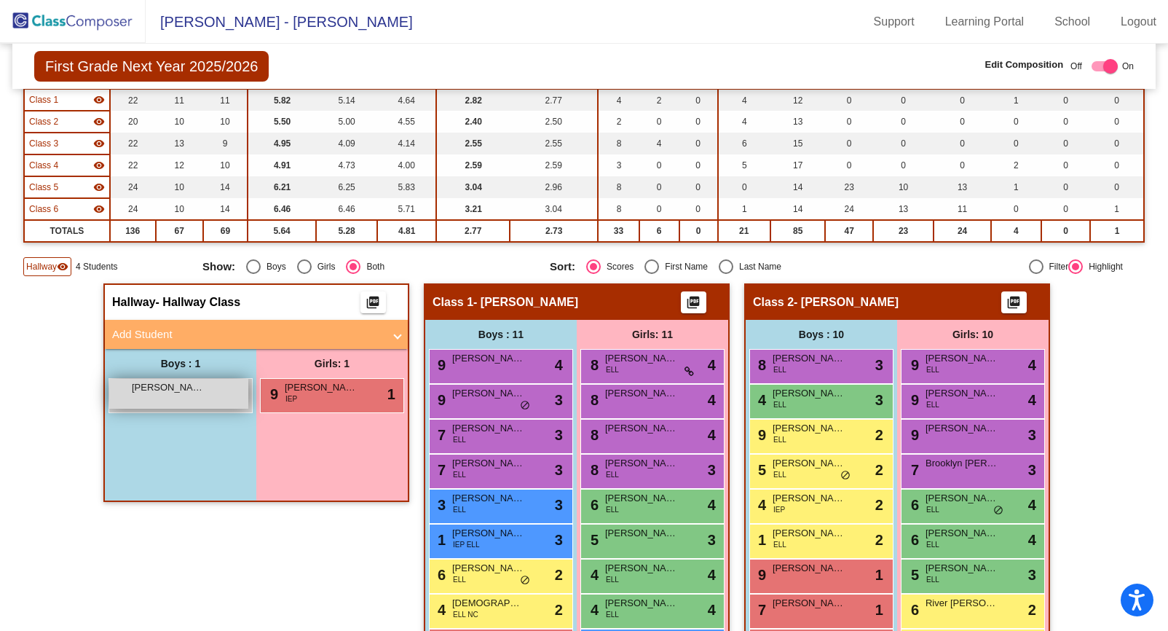
click at [192, 394] on div "[PERSON_NAME] lock do_not_disturb_alt" at bounding box center [178, 394] width 139 height 30
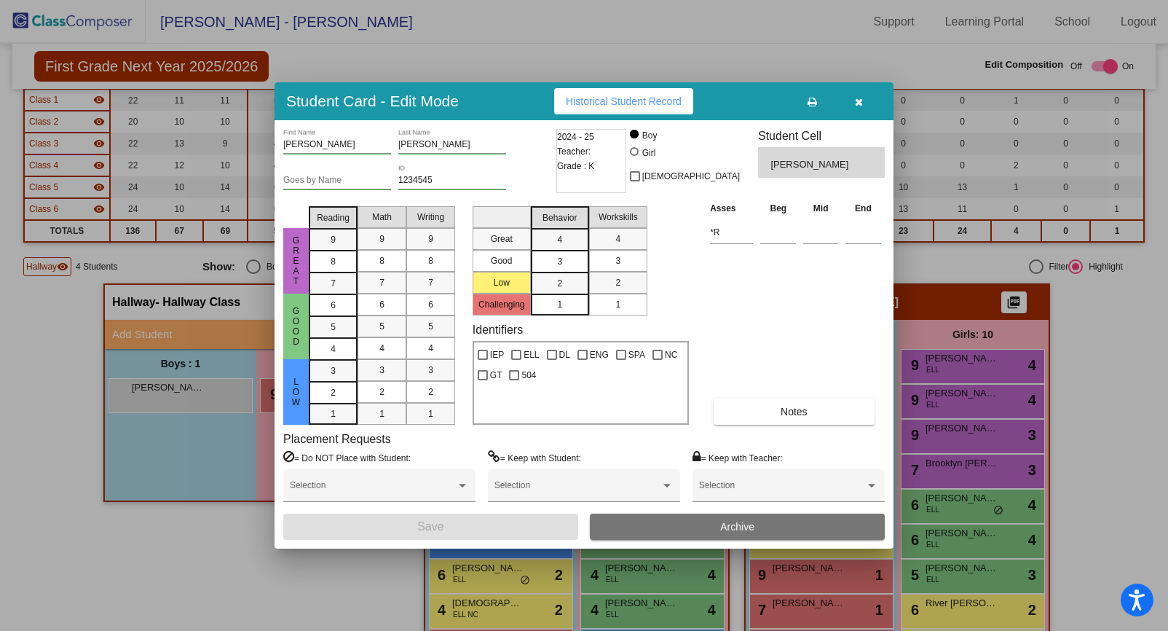
click at [703, 525] on button "Archive" at bounding box center [737, 526] width 295 height 26
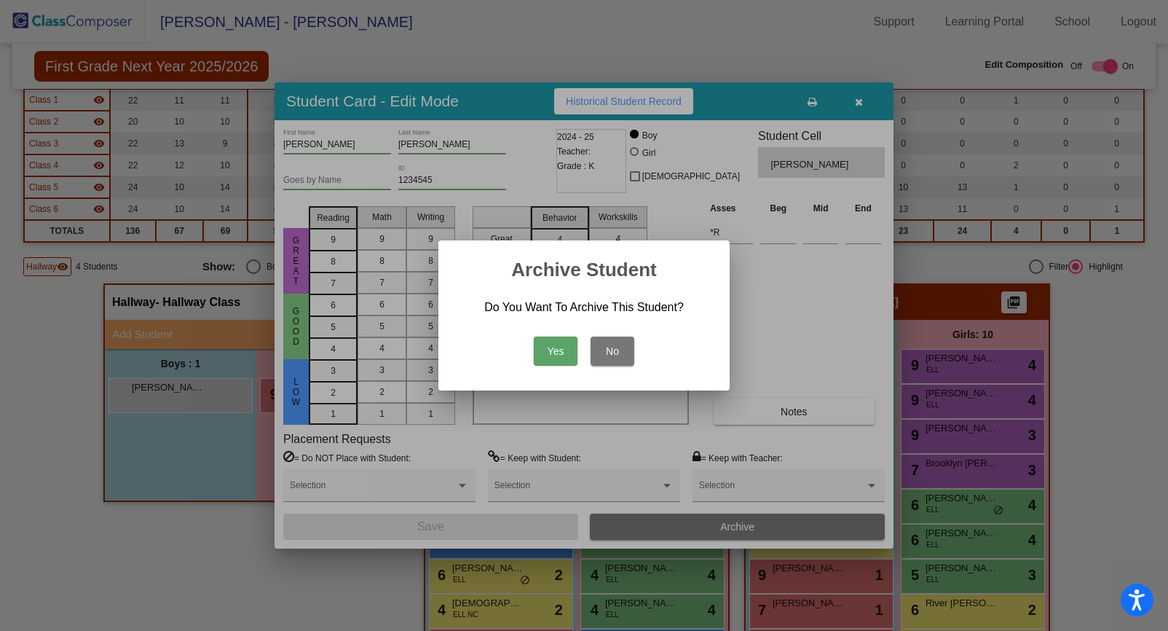
click at [544, 356] on button "Yes" at bounding box center [556, 350] width 44 height 29
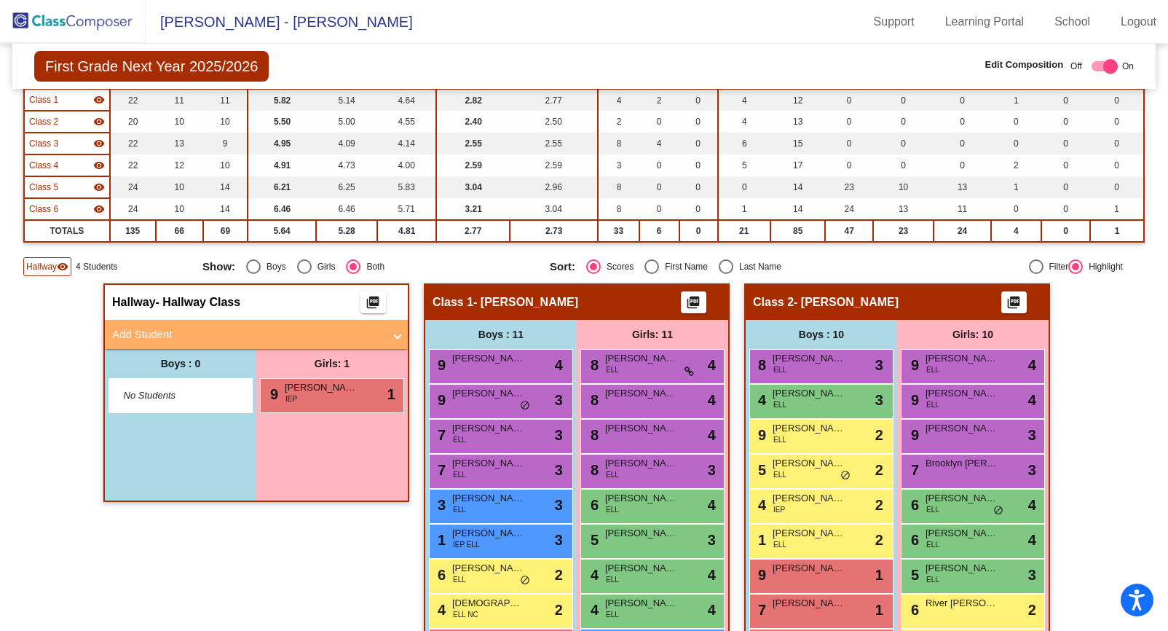
click at [97, 15] on img at bounding box center [73, 21] width 146 height 43
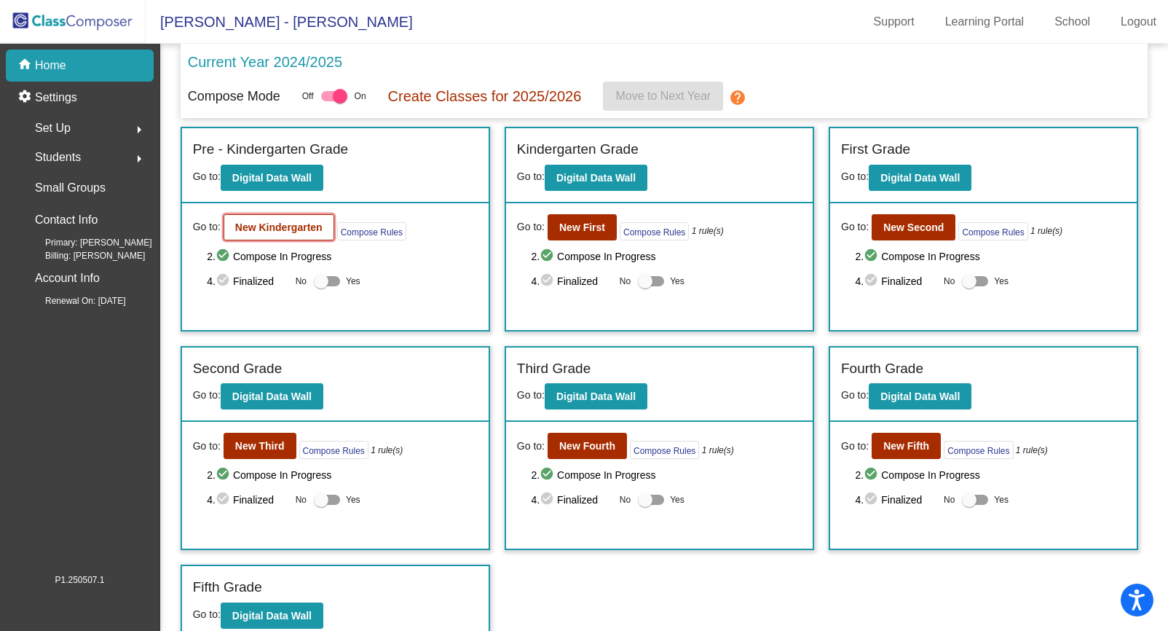
click at [285, 229] on b "New Kindergarten" at bounding box center [278, 227] width 87 height 12
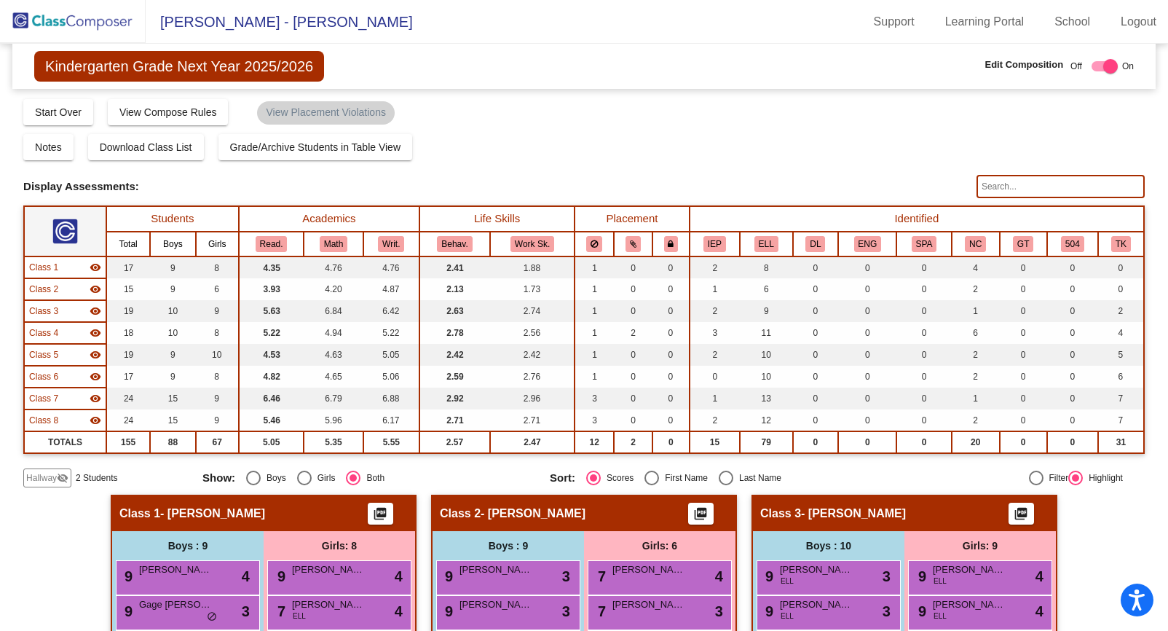
click at [80, 25] on img at bounding box center [73, 21] width 146 height 43
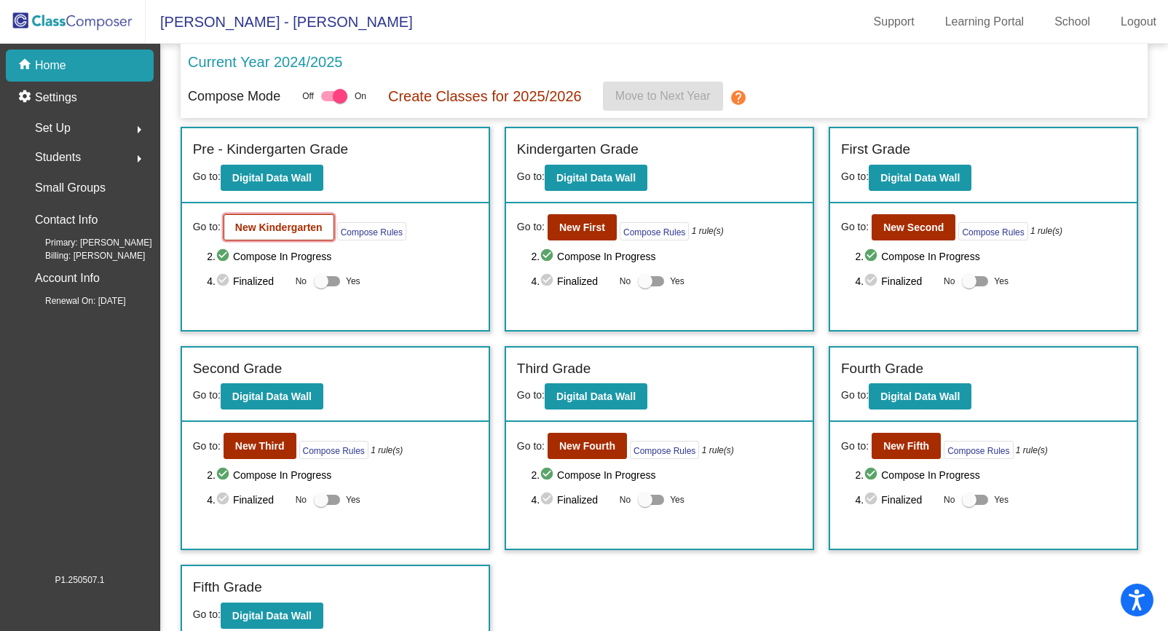
click at [288, 229] on b "New Kindergarten" at bounding box center [278, 227] width 87 height 12
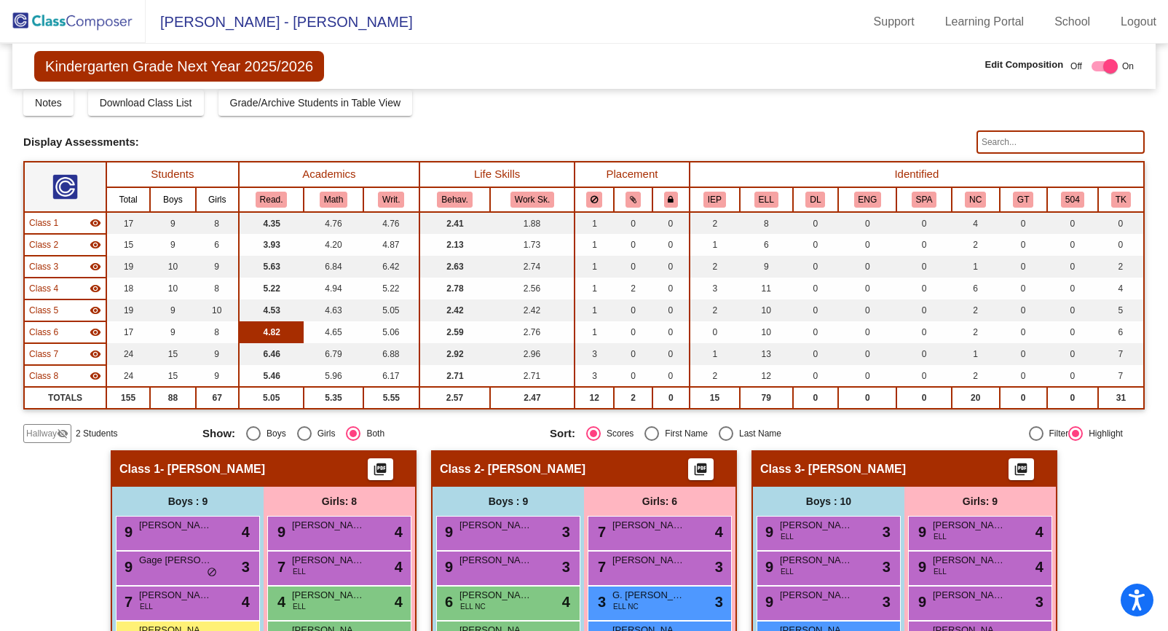
scroll to position [45, 0]
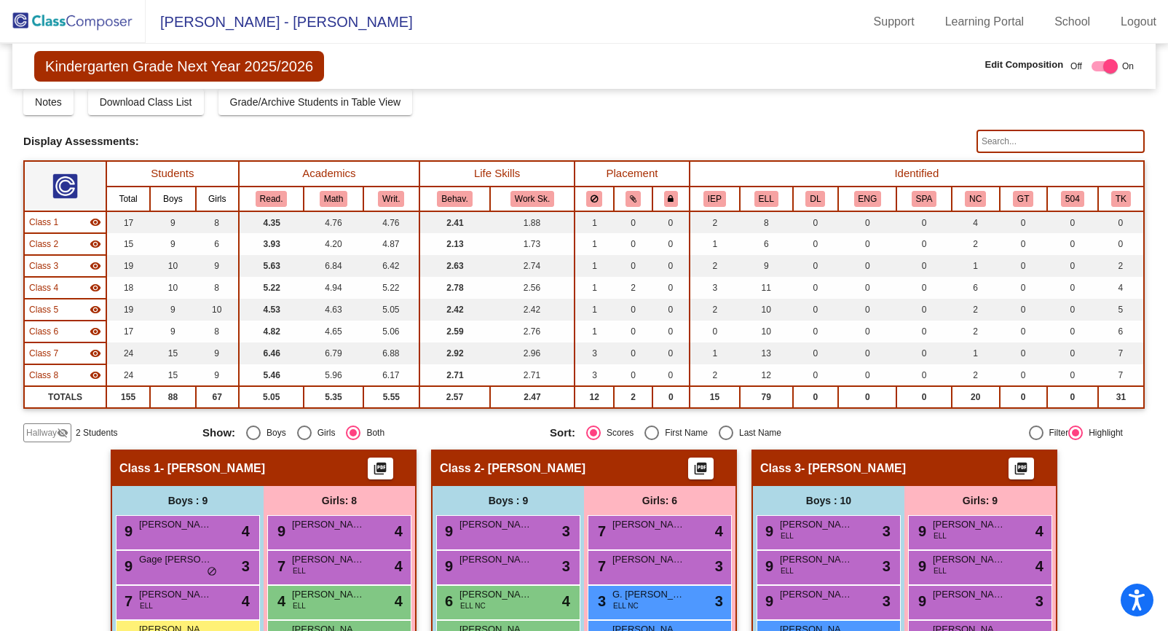
click at [56, 440] on div "Hallway visibility_off" at bounding box center [47, 432] width 48 height 19
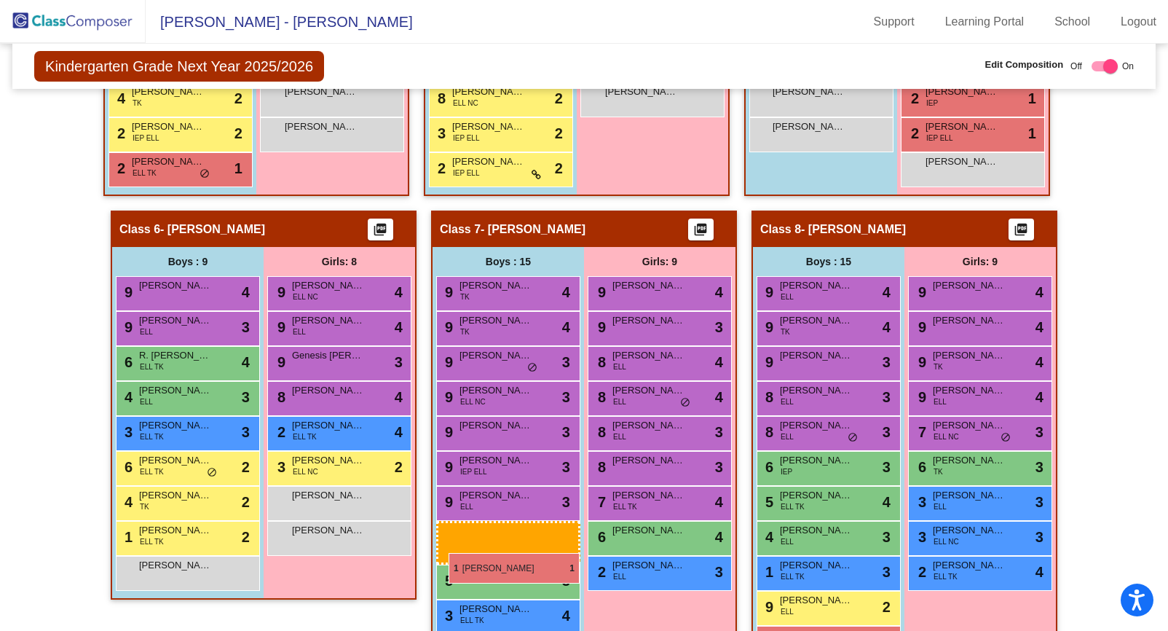
scroll to position [1130, 0]
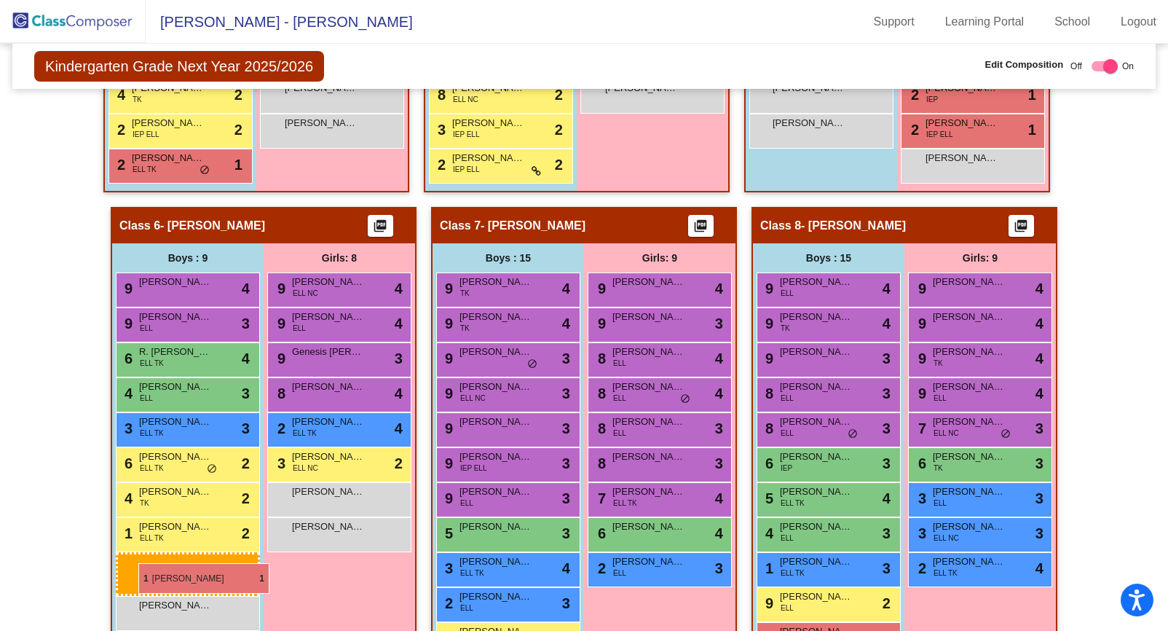
drag, startPoint x: 173, startPoint y: 503, endPoint x: 138, endPoint y: 563, distance: 69.8
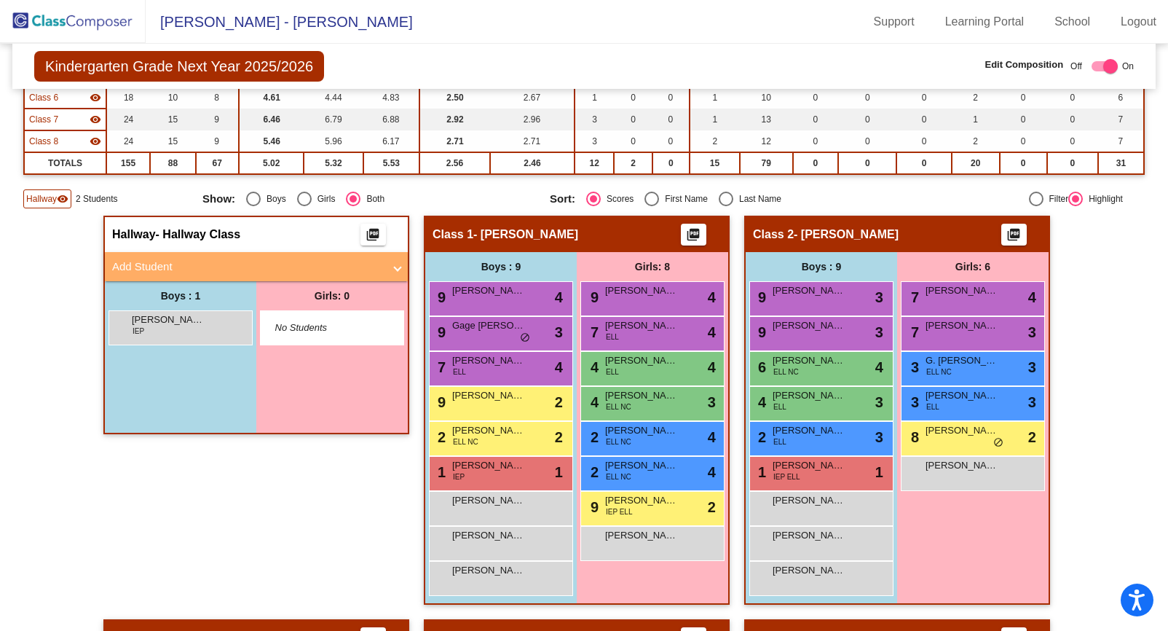
scroll to position [0, 0]
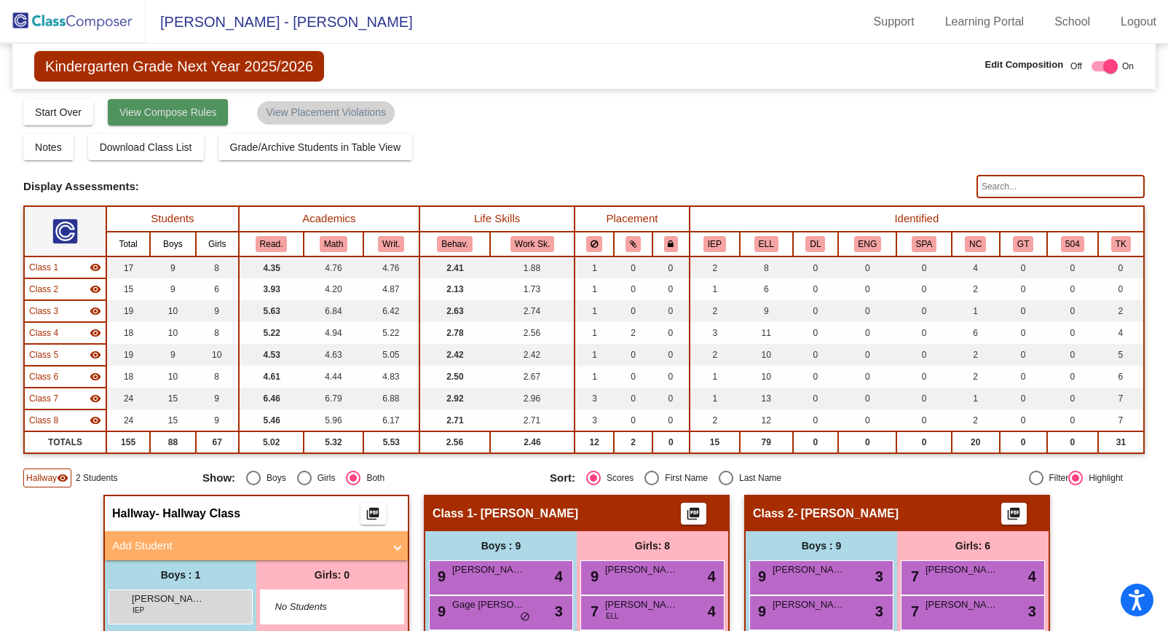
click at [142, 109] on span "View Compose Rules" at bounding box center [168, 112] width 98 height 12
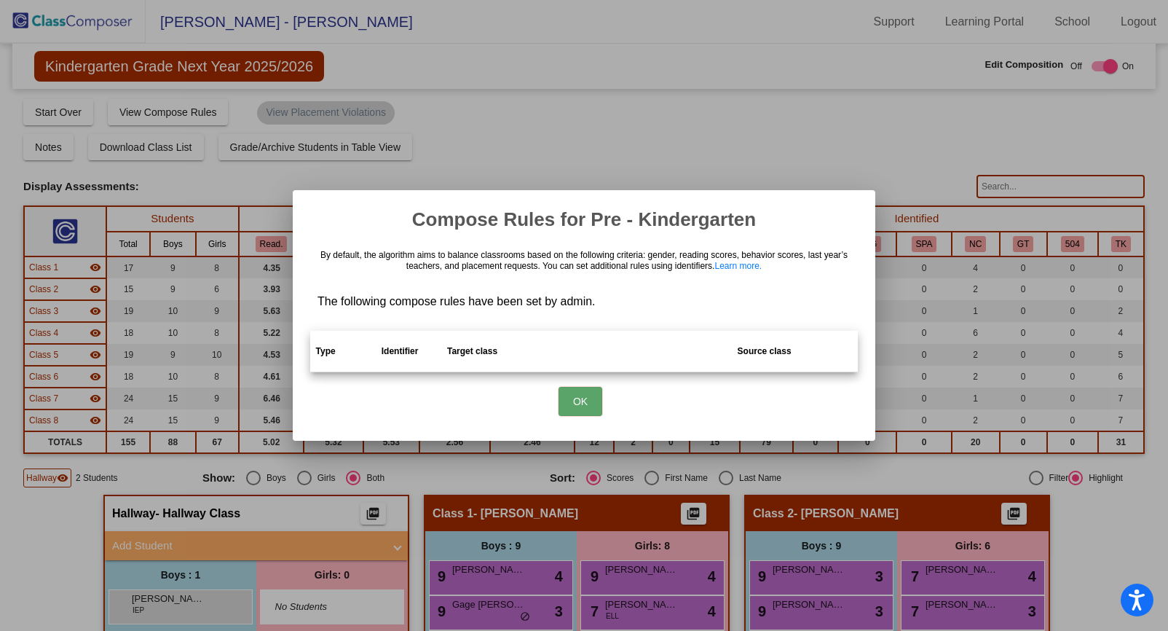
click at [581, 397] on button "OK" at bounding box center [581, 401] width 44 height 29
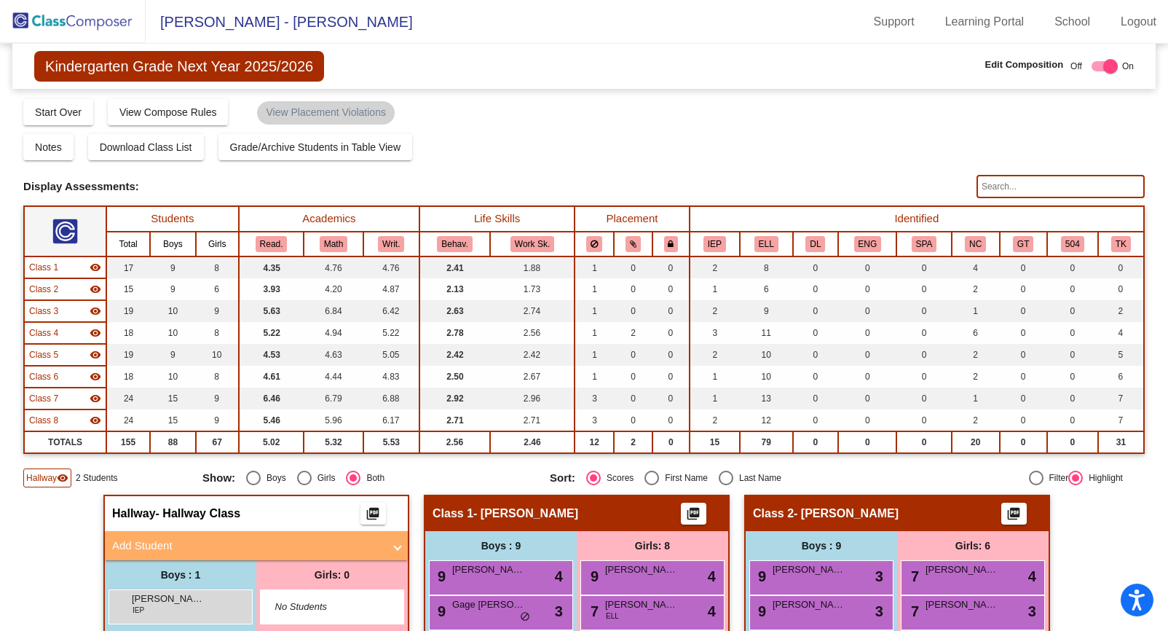
click at [108, 68] on span "Kindergarten Grade Next Year 2025/2026" at bounding box center [179, 66] width 290 height 31
click at [93, 26] on img at bounding box center [73, 21] width 146 height 43
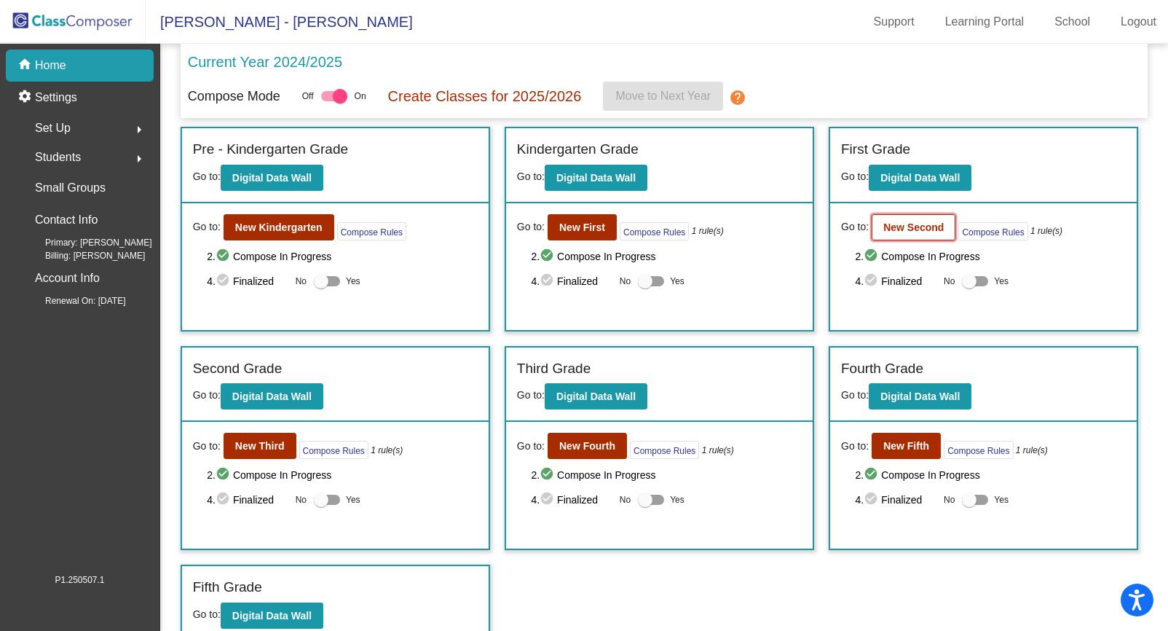
click at [901, 227] on b "New Second" at bounding box center [913, 227] width 60 height 12
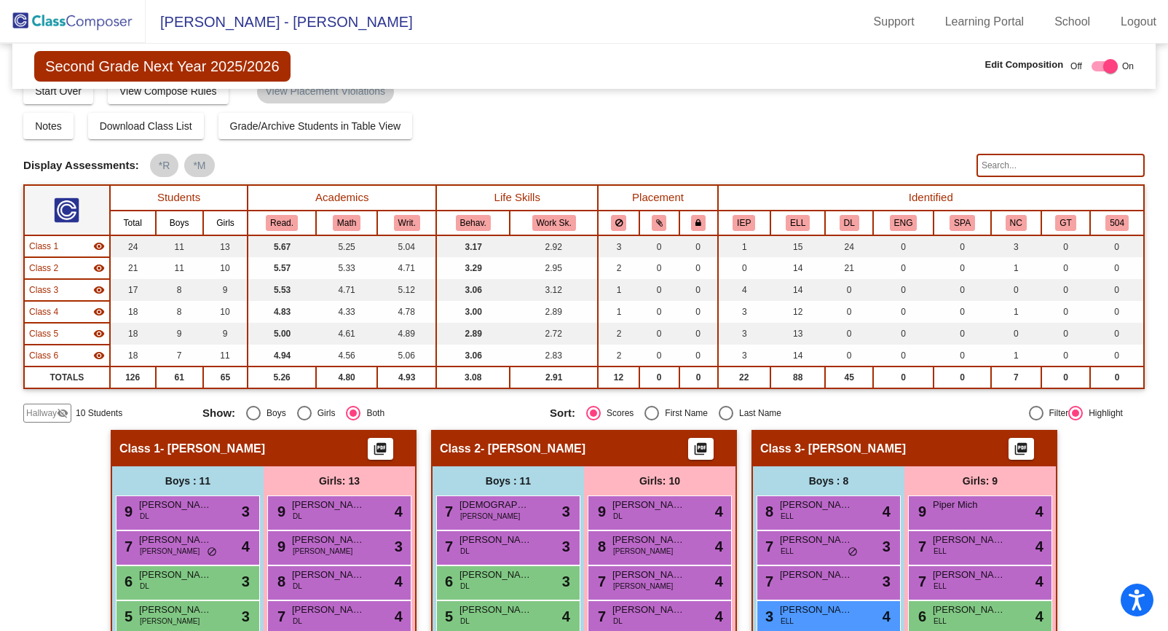
scroll to position [20, 0]
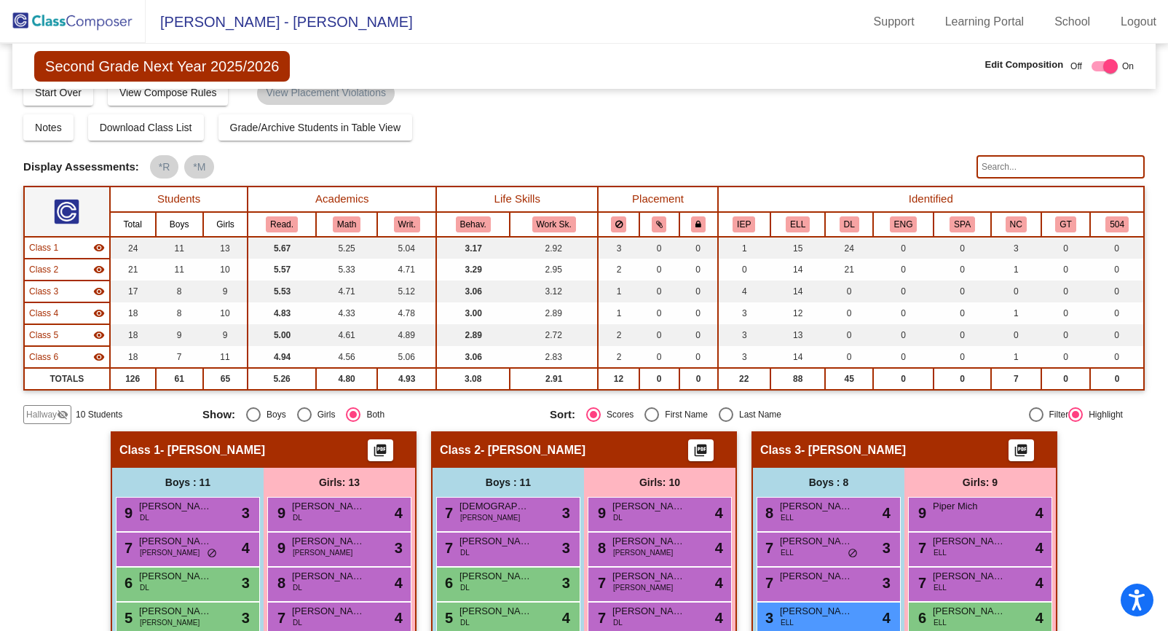
click at [57, 414] on mat-icon "visibility_off" at bounding box center [63, 415] width 12 height 12
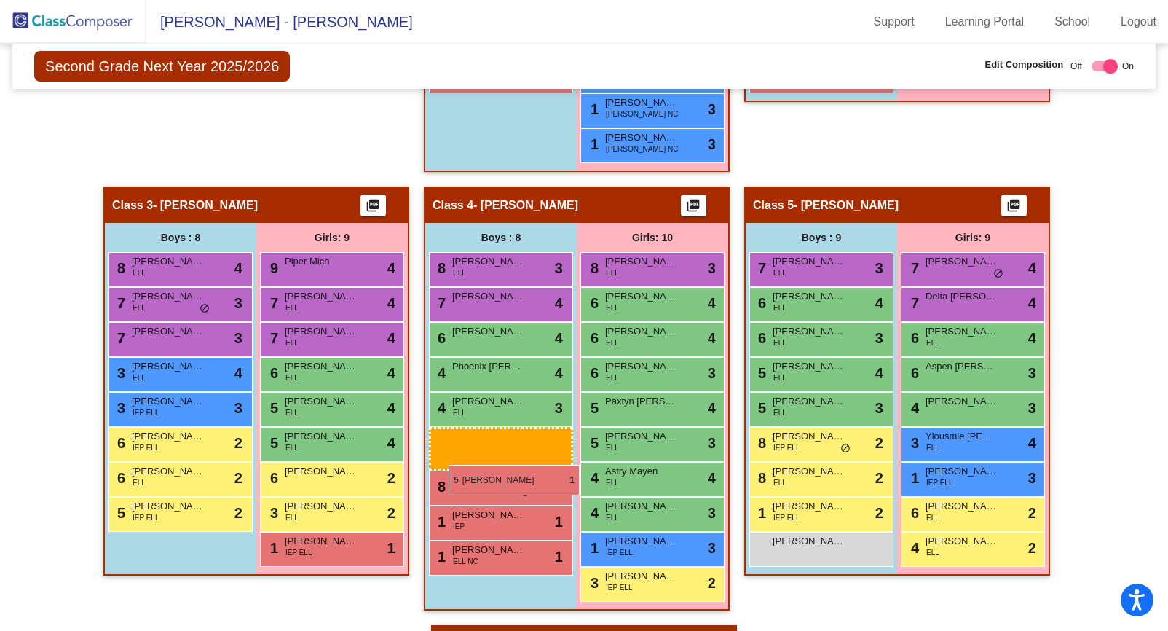
scroll to position [809, 0]
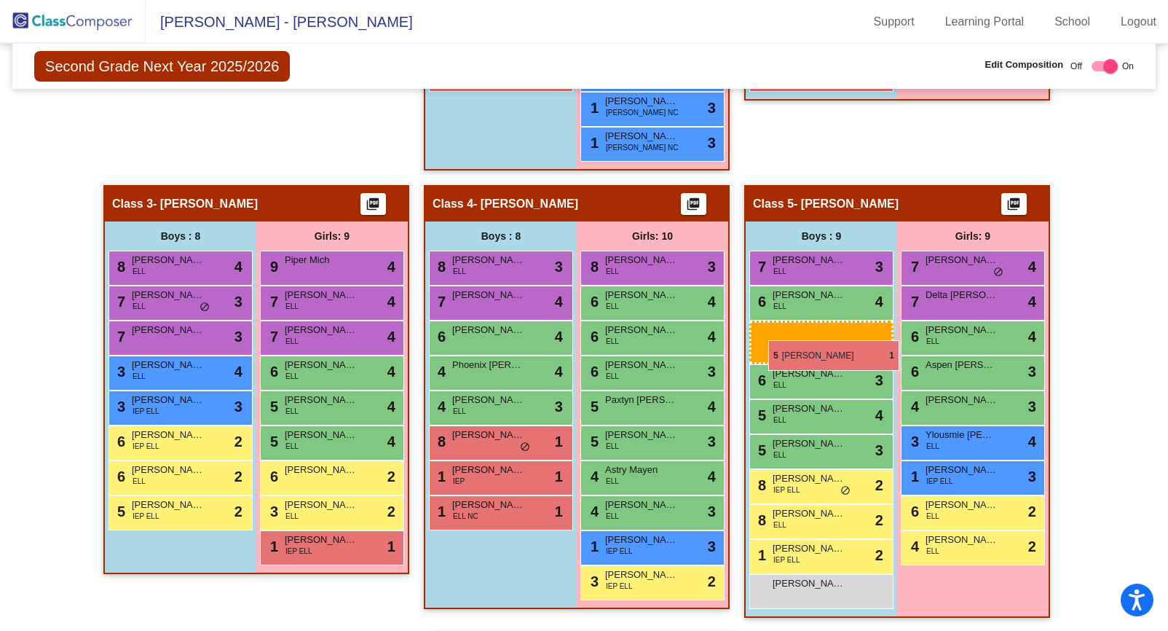
drag, startPoint x: 162, startPoint y: 373, endPoint x: 768, endPoint y: 340, distance: 607.6
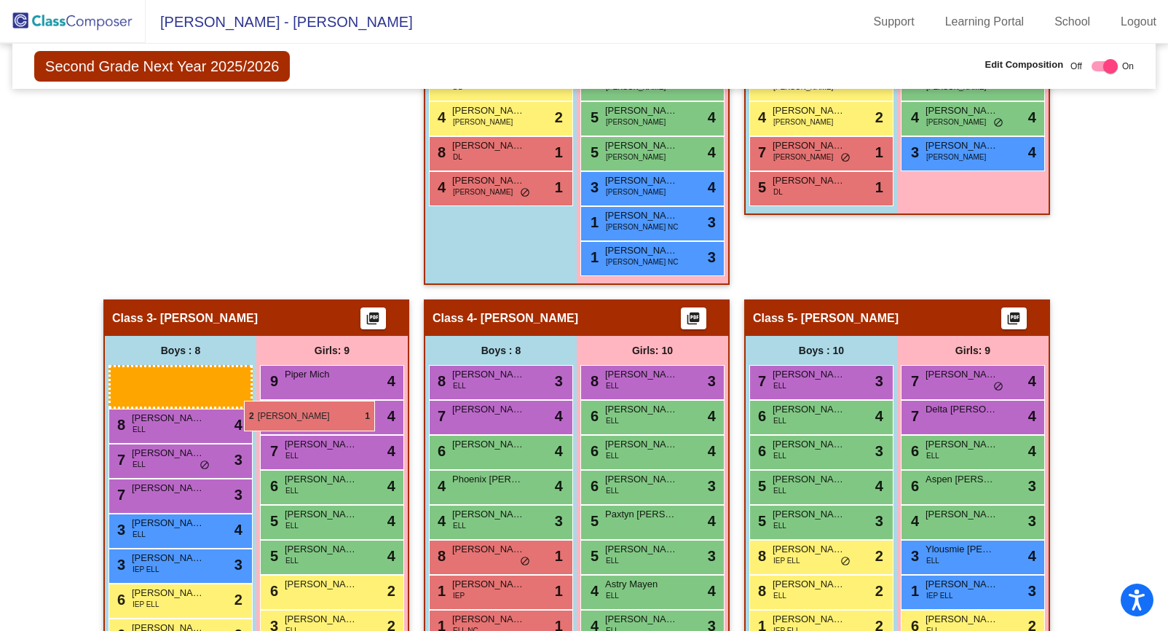
scroll to position [698, 0]
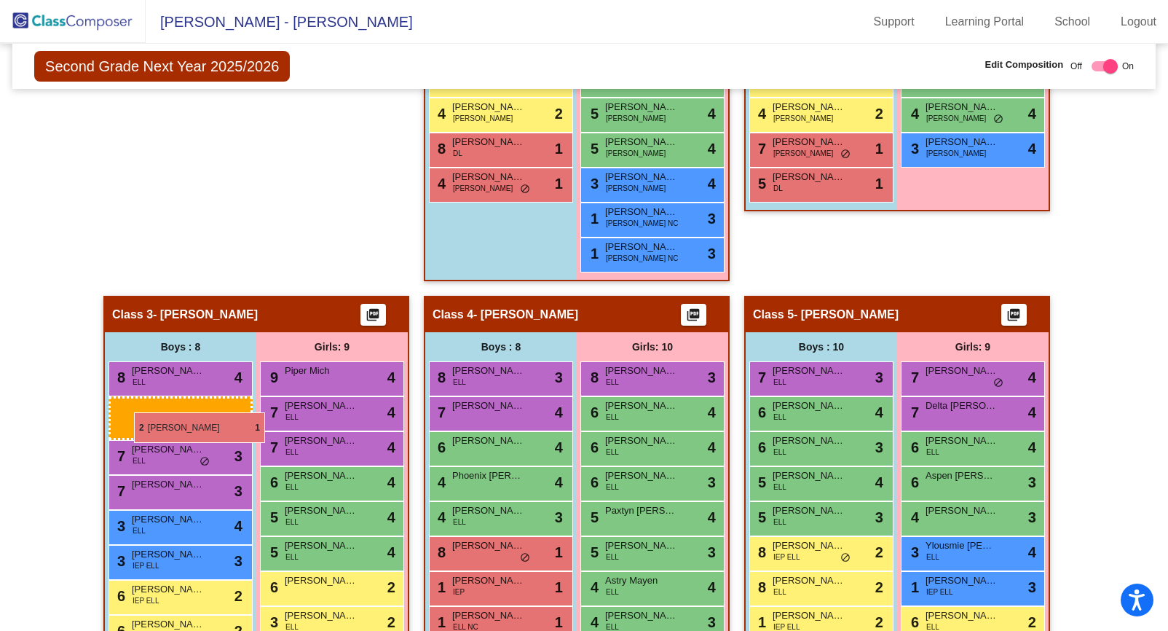
drag, startPoint x: 153, startPoint y: 173, endPoint x: 134, endPoint y: 412, distance: 239.6
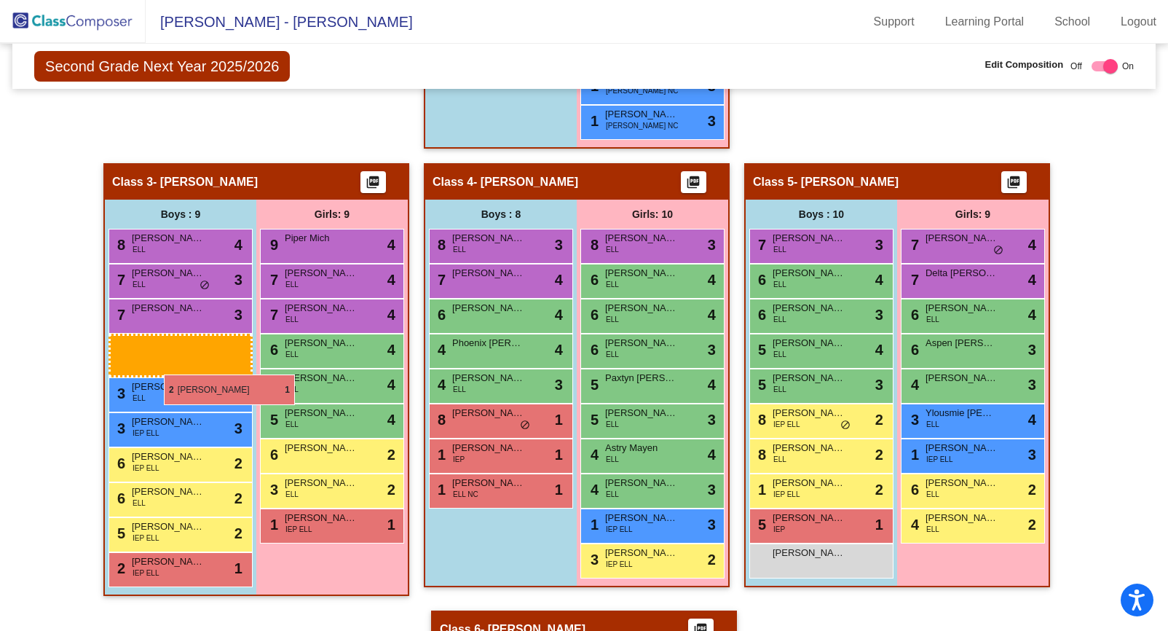
scroll to position [854, 0]
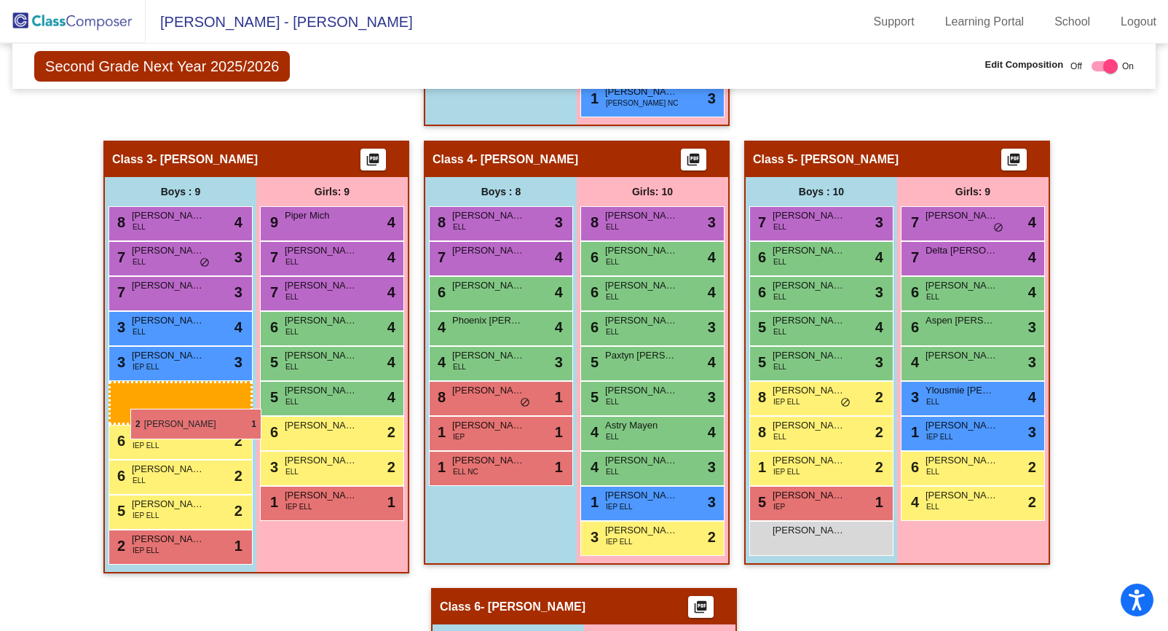
drag, startPoint x: 173, startPoint y: 208, endPoint x: 130, endPoint y: 409, distance: 204.8
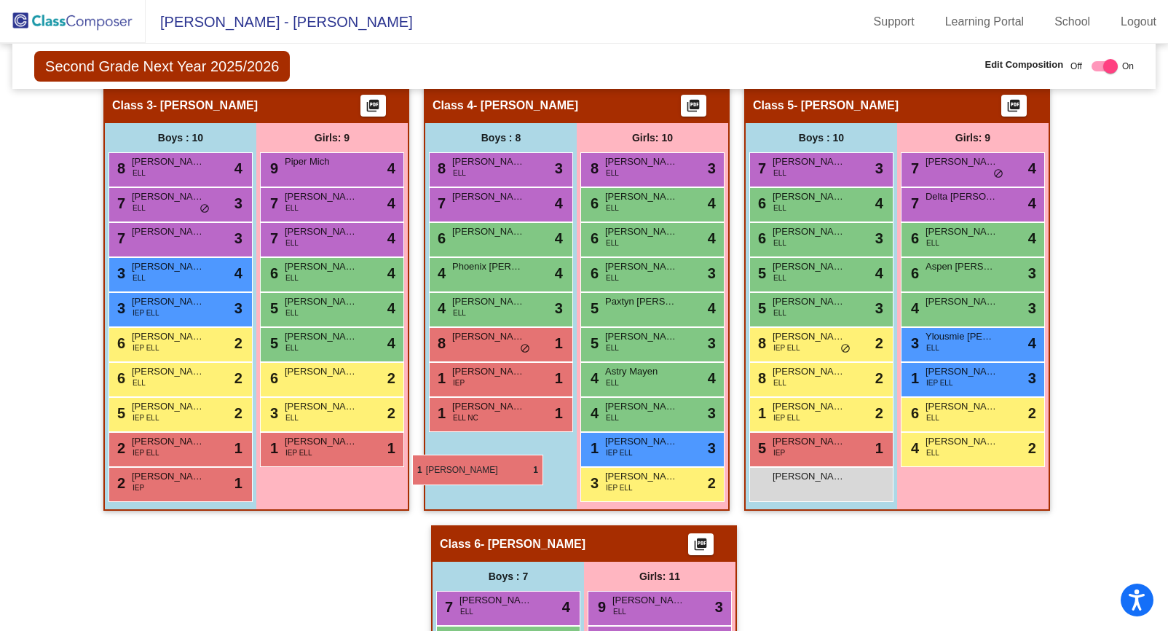
scroll to position [910, 0]
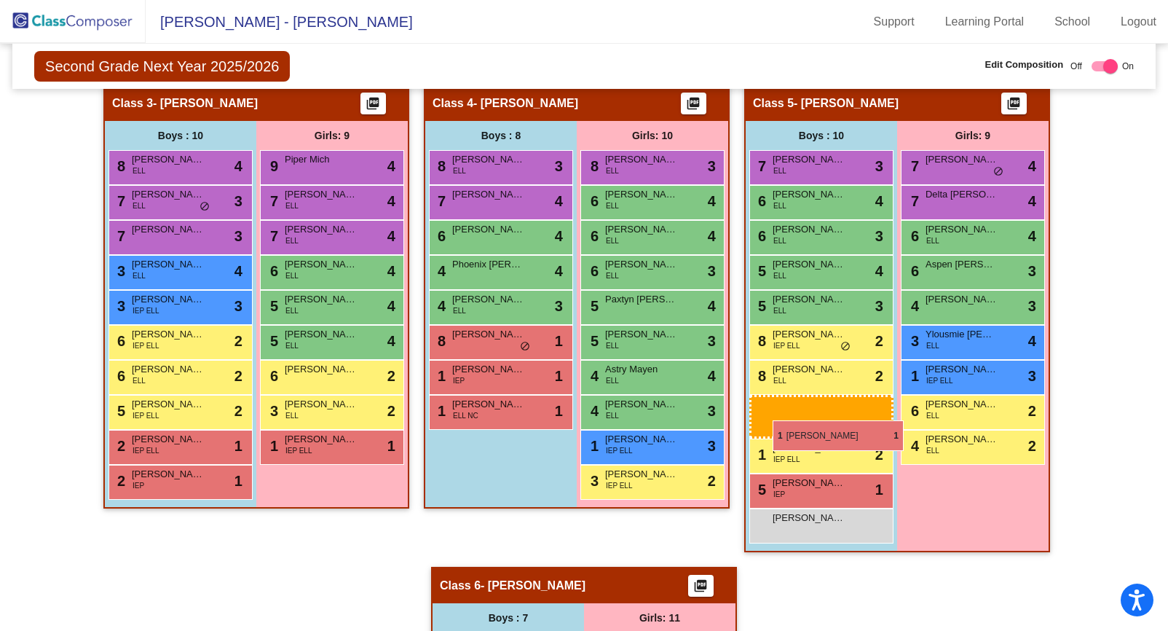
drag, startPoint x: 177, startPoint y: 226, endPoint x: 773, endPoint y: 420, distance: 626.7
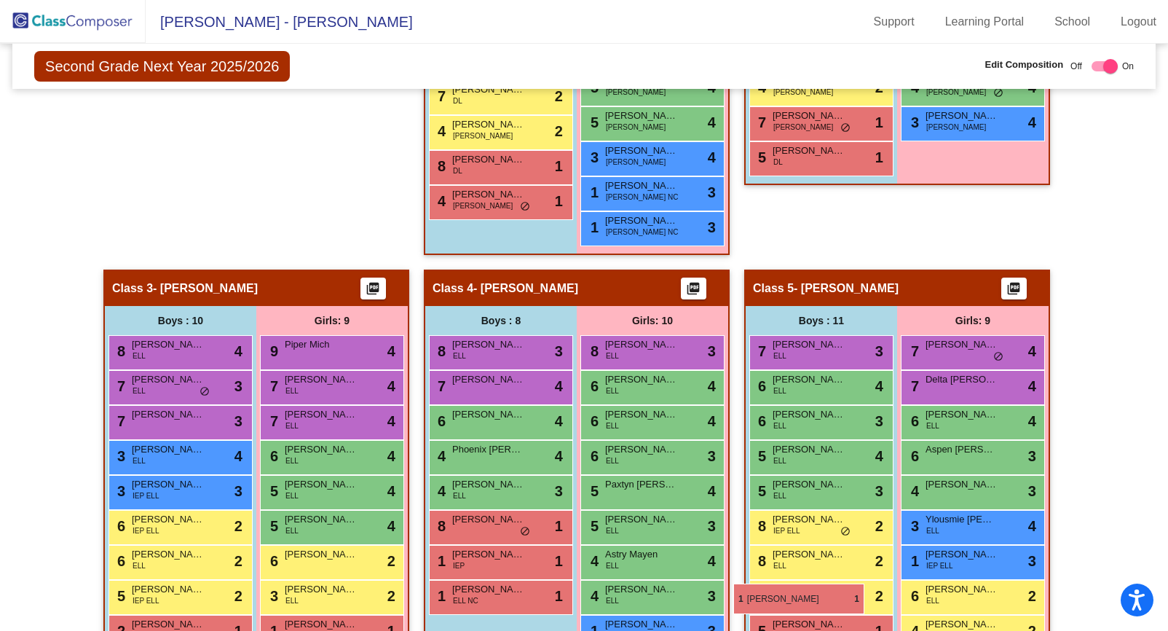
scroll to position [816, 0]
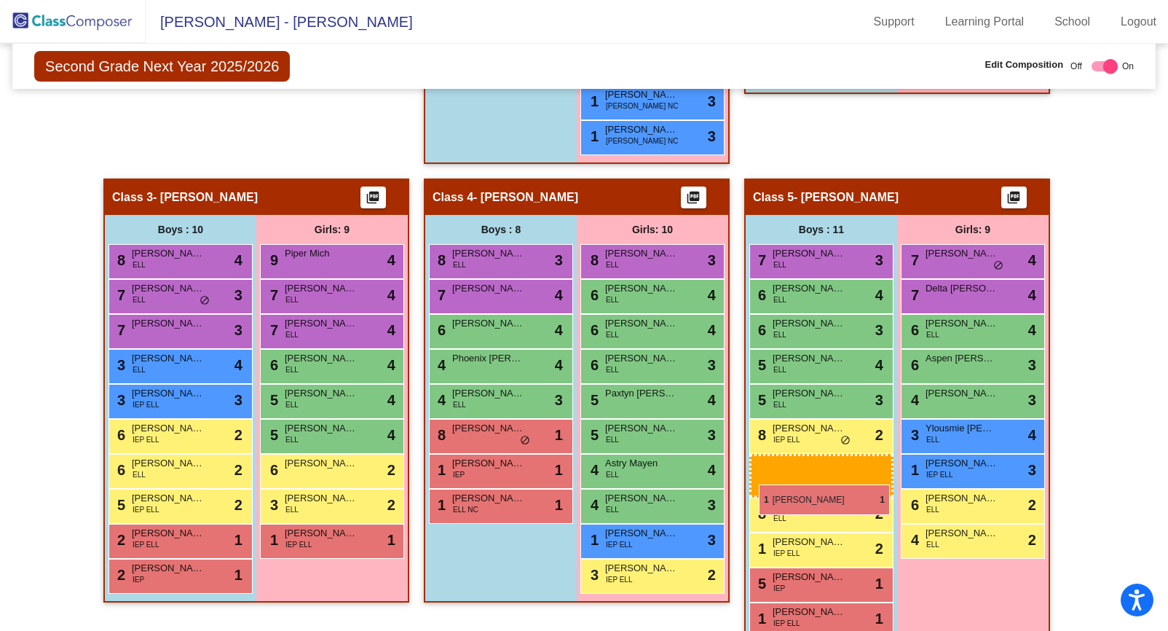
drag, startPoint x: 183, startPoint y: 230, endPoint x: 759, endPoint y: 484, distance: 629.7
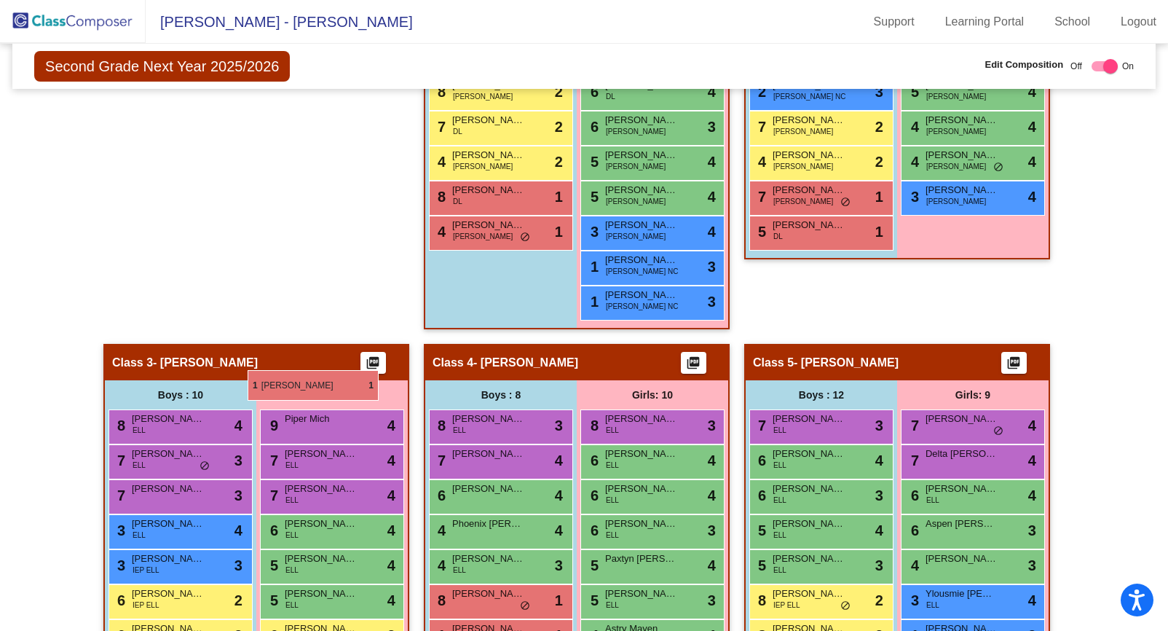
scroll to position [653, 0]
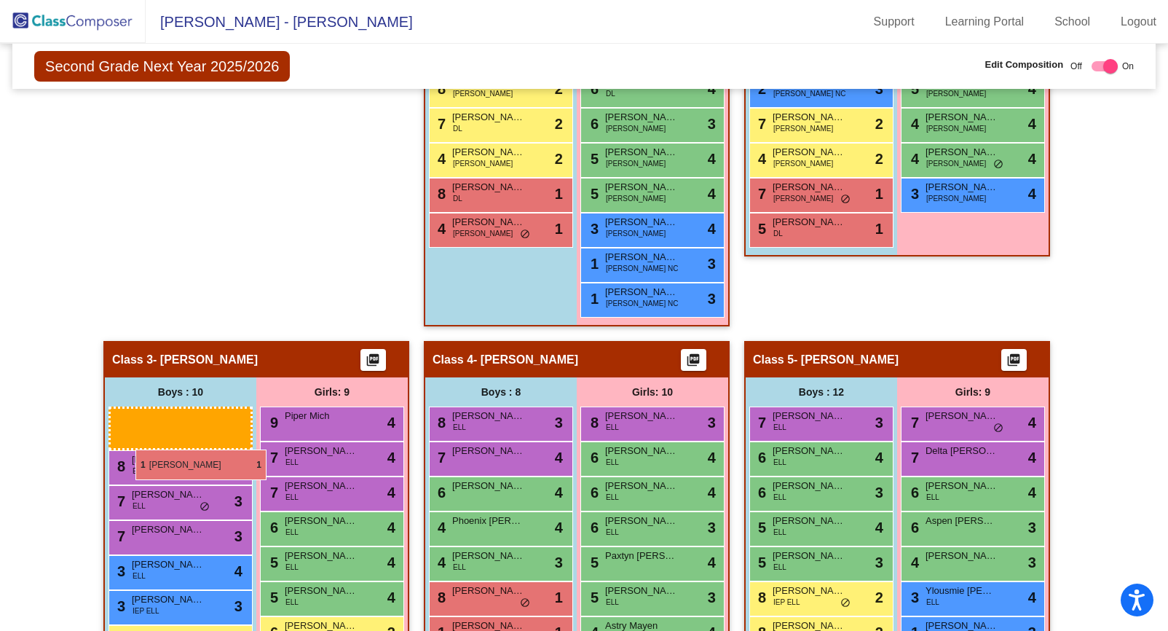
drag, startPoint x: 154, startPoint y: 217, endPoint x: 135, endPoint y: 449, distance: 233.0
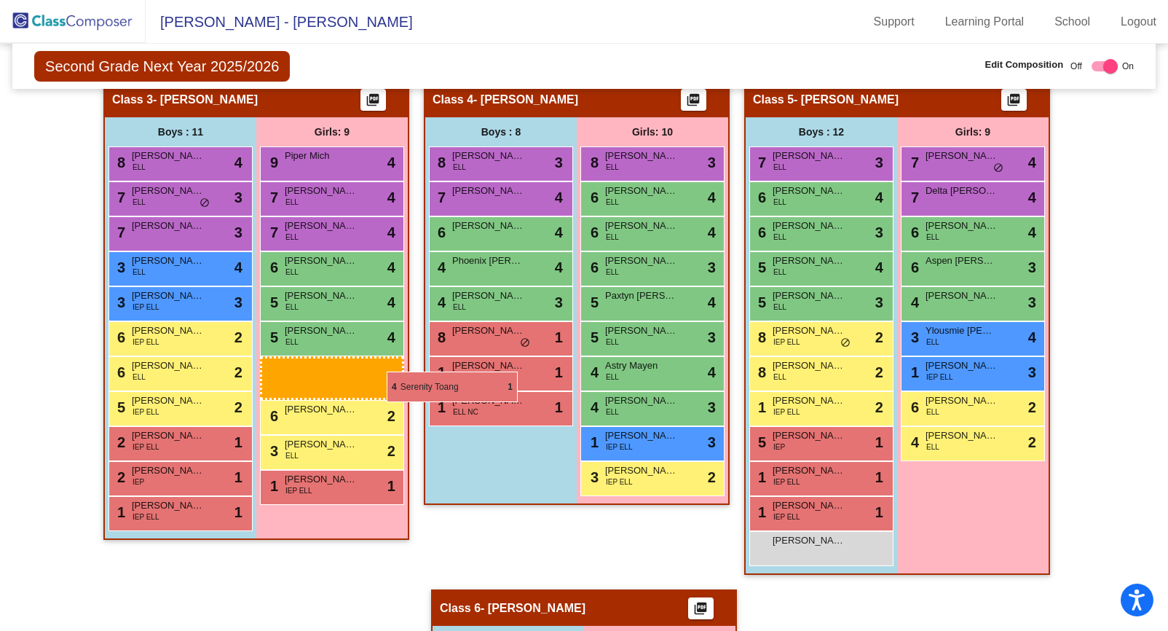
scroll to position [915, 0]
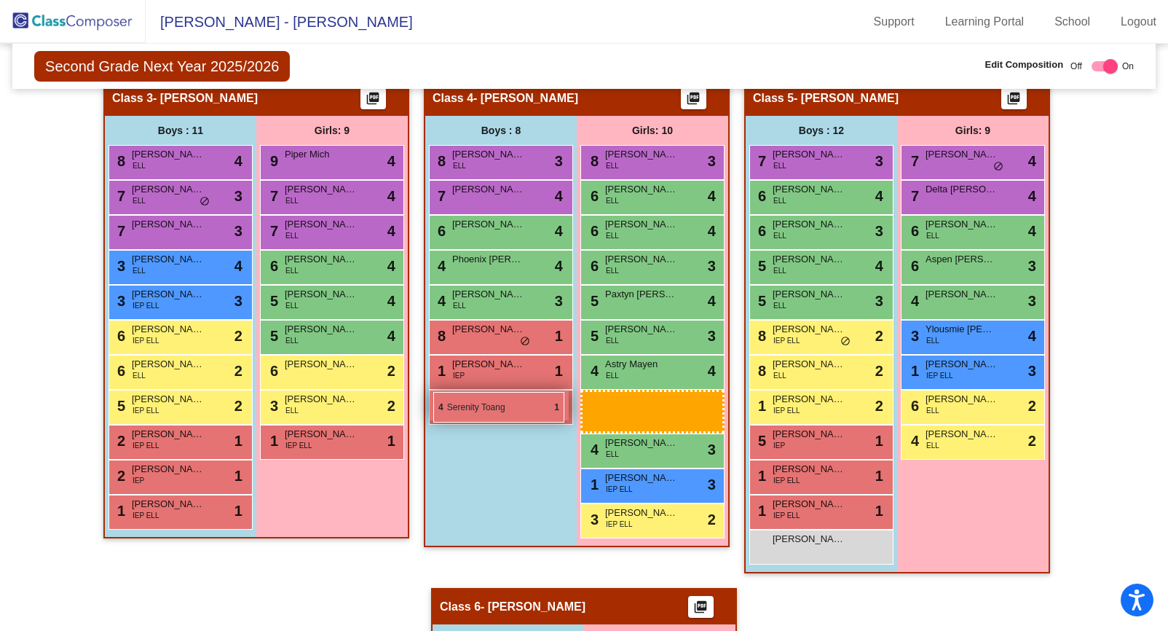
drag, startPoint x: 304, startPoint y: 238, endPoint x: 433, endPoint y: 392, distance: 200.6
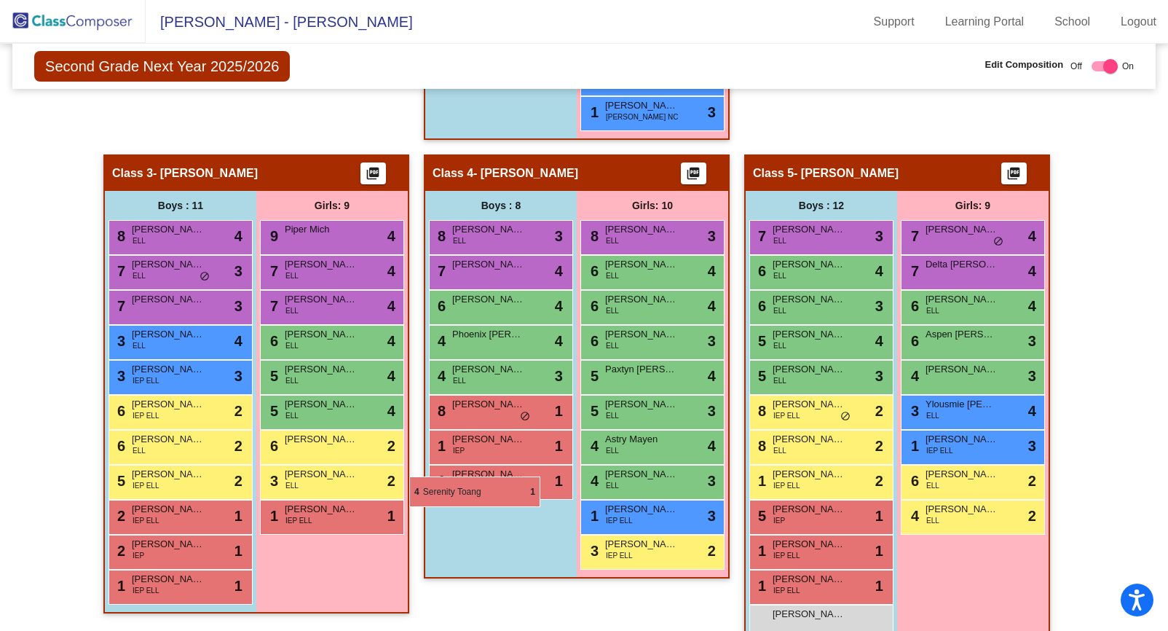
scroll to position [873, 0]
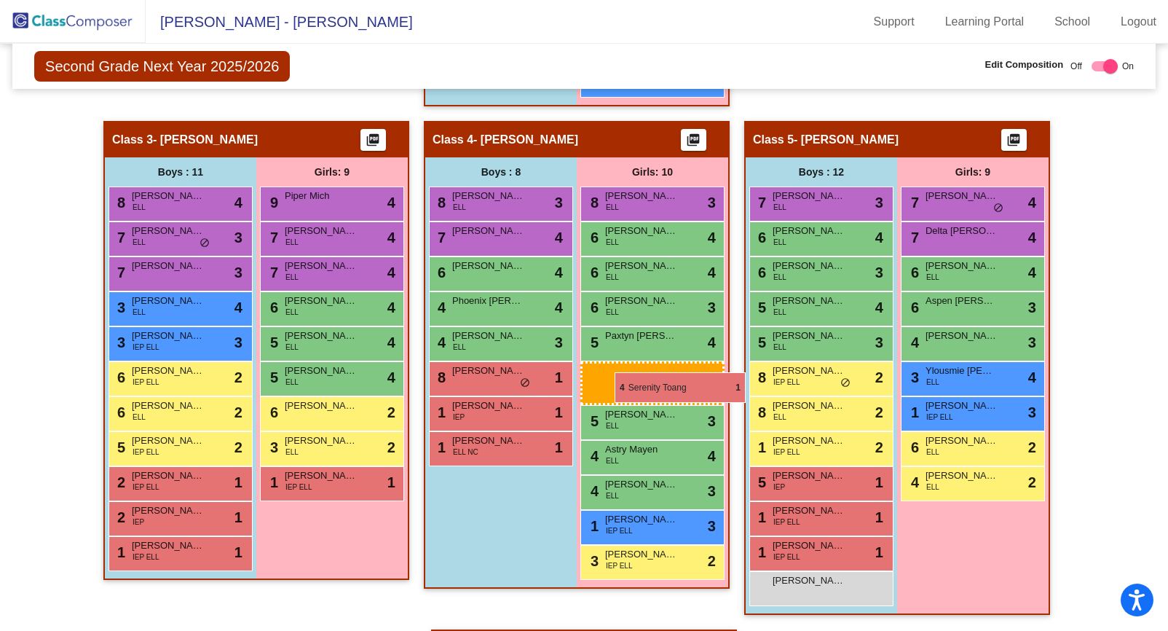
drag, startPoint x: 318, startPoint y: 267, endPoint x: 611, endPoint y: 372, distance: 311.7
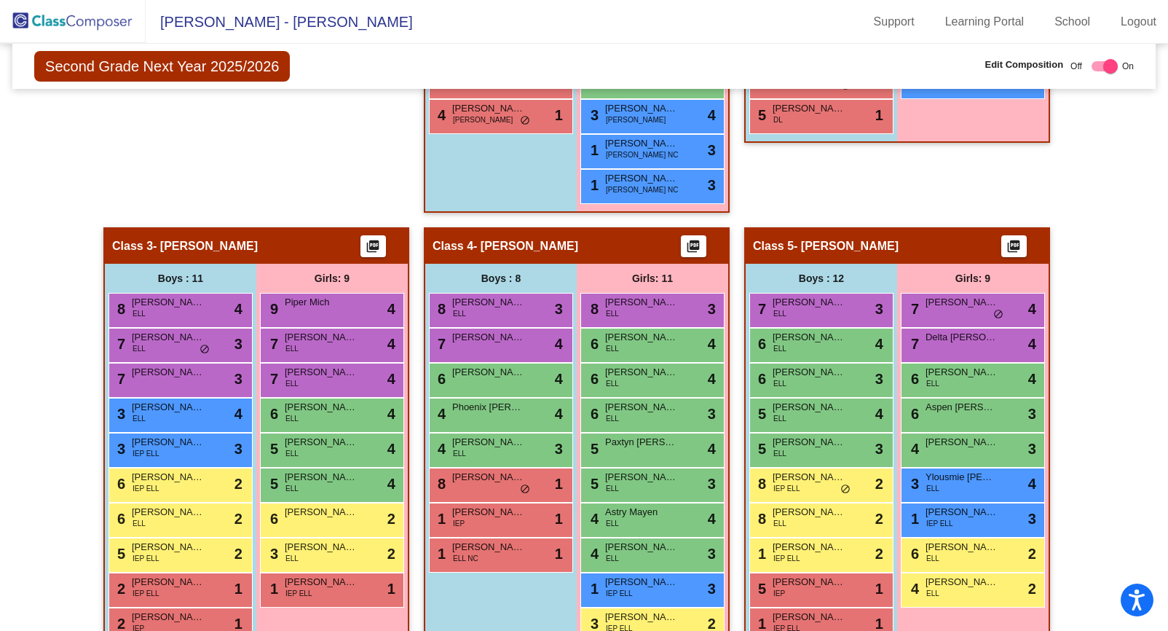
scroll to position [865, 0]
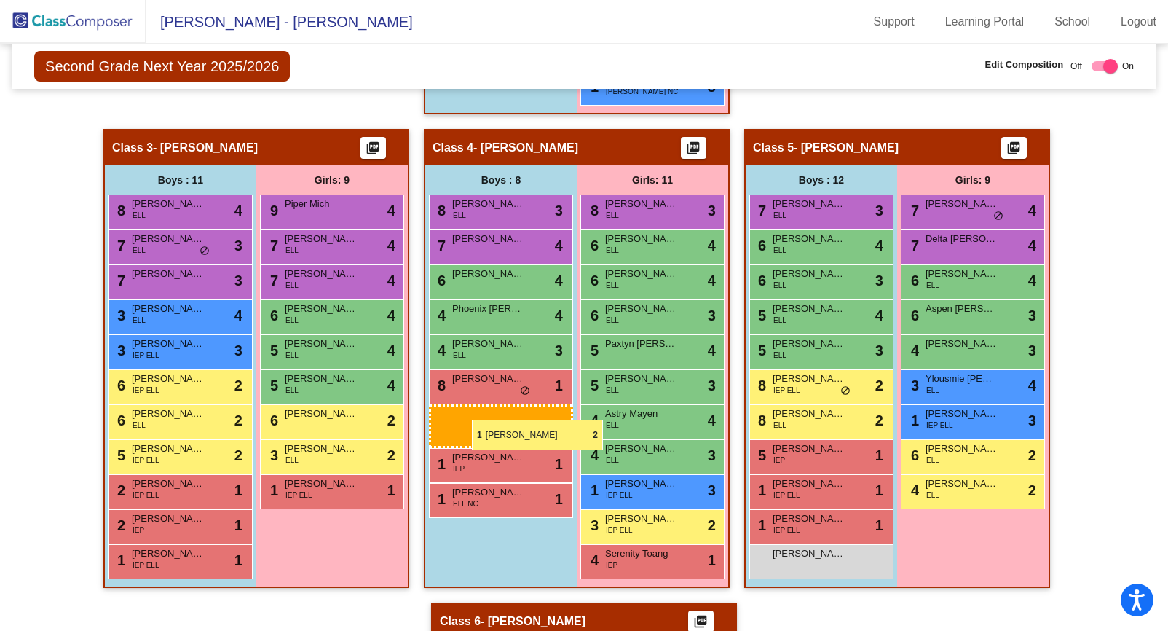
drag, startPoint x: 795, startPoint y: 455, endPoint x: 471, endPoint y: 420, distance: 325.3
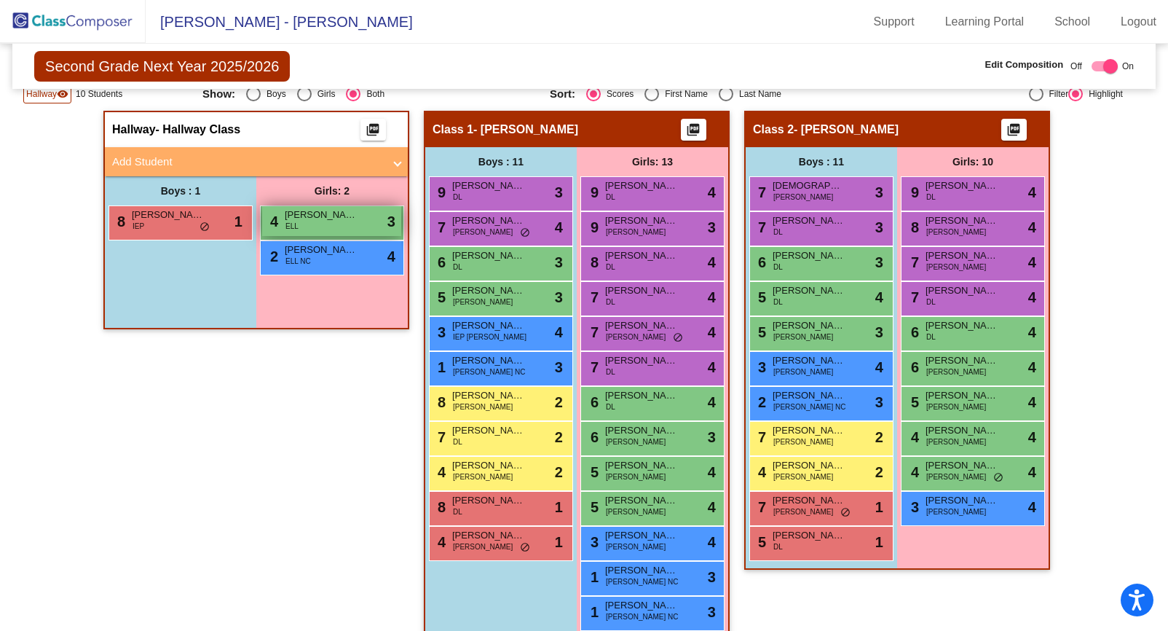
scroll to position [356, 0]
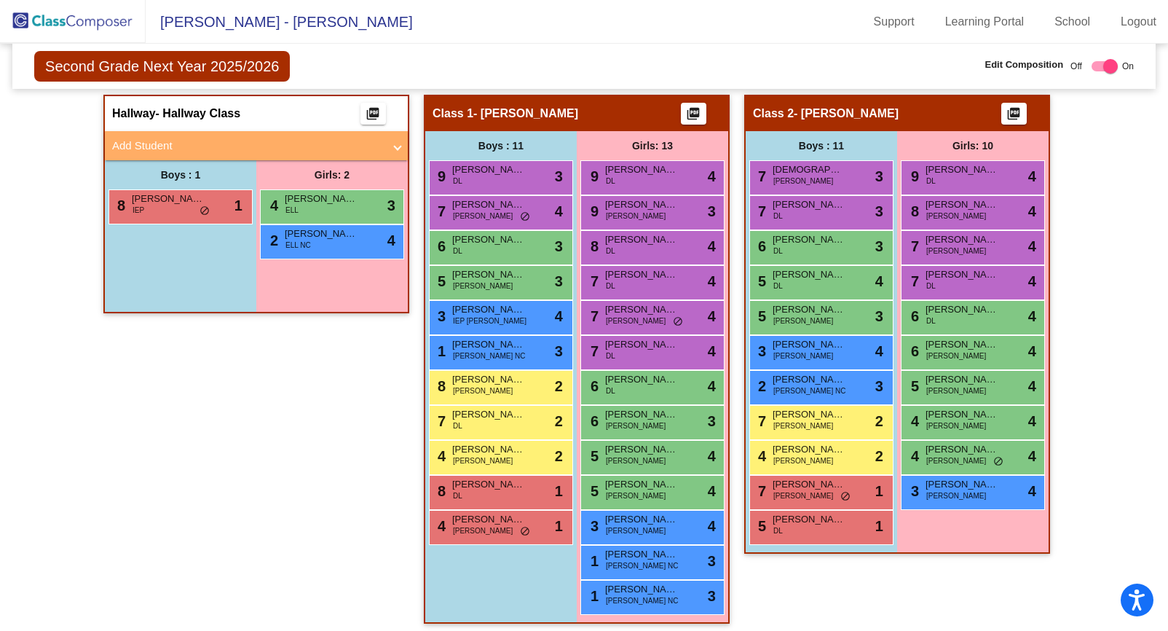
click at [337, 221] on div "4 [PERSON_NAME] ELL lock do_not_disturb_alt 3" at bounding box center [332, 206] width 144 height 35
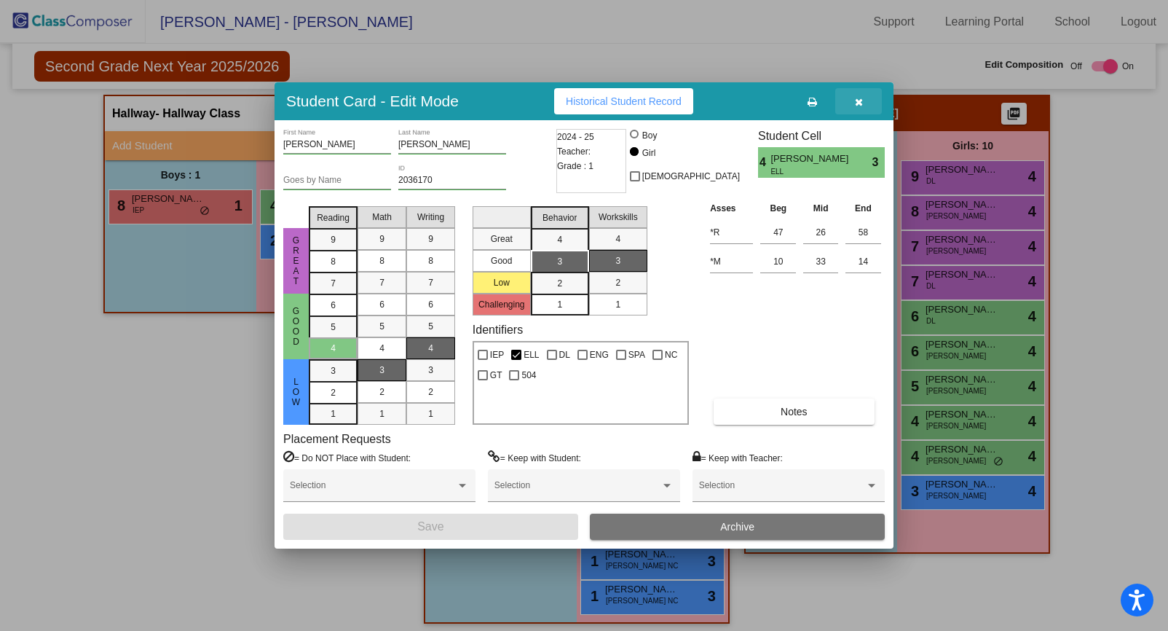
click at [858, 104] on icon "button" at bounding box center [859, 102] width 8 height 10
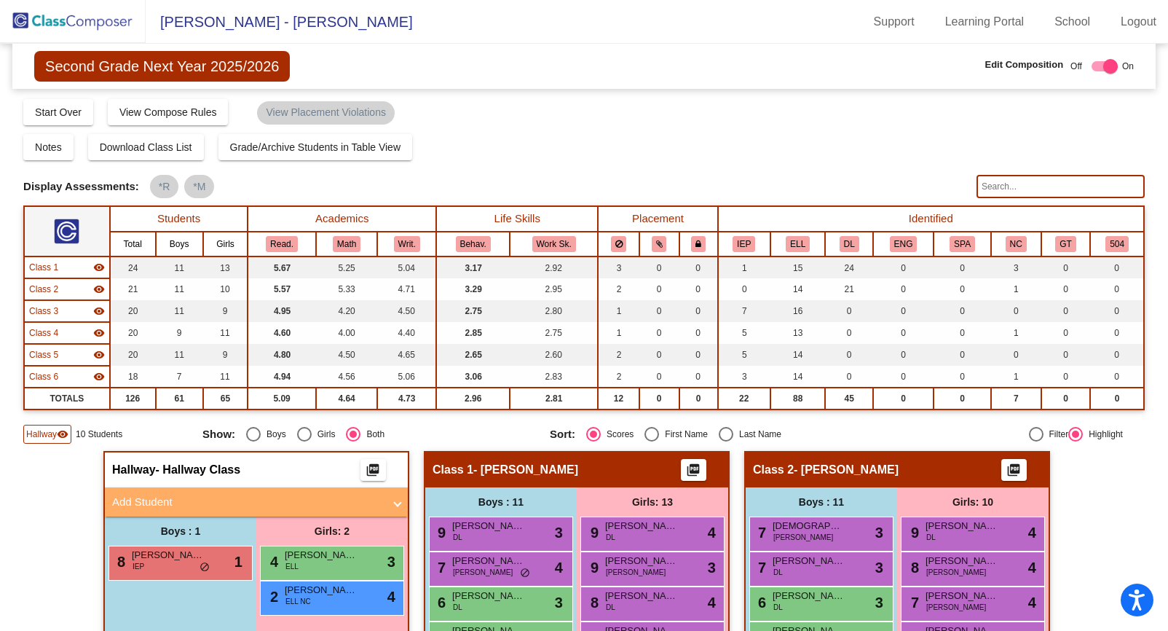
scroll to position [0, 0]
click at [81, 26] on img at bounding box center [73, 21] width 146 height 43
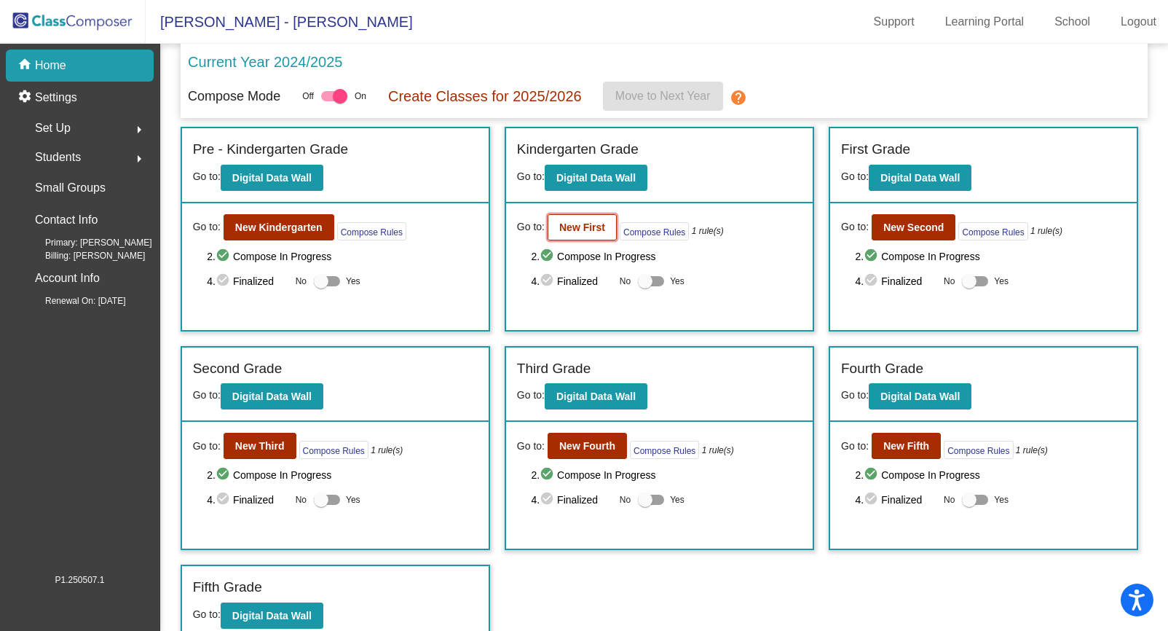
click at [591, 227] on b "New First" at bounding box center [582, 227] width 46 height 12
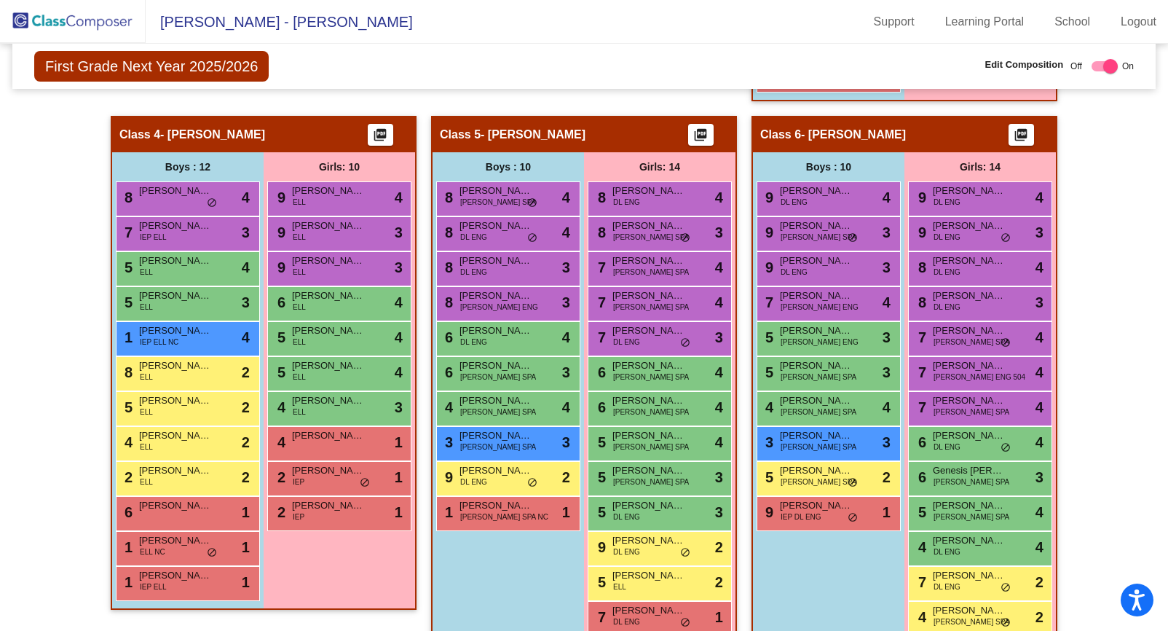
scroll to position [941, 0]
